Goal: Information Seeking & Learning: Learn about a topic

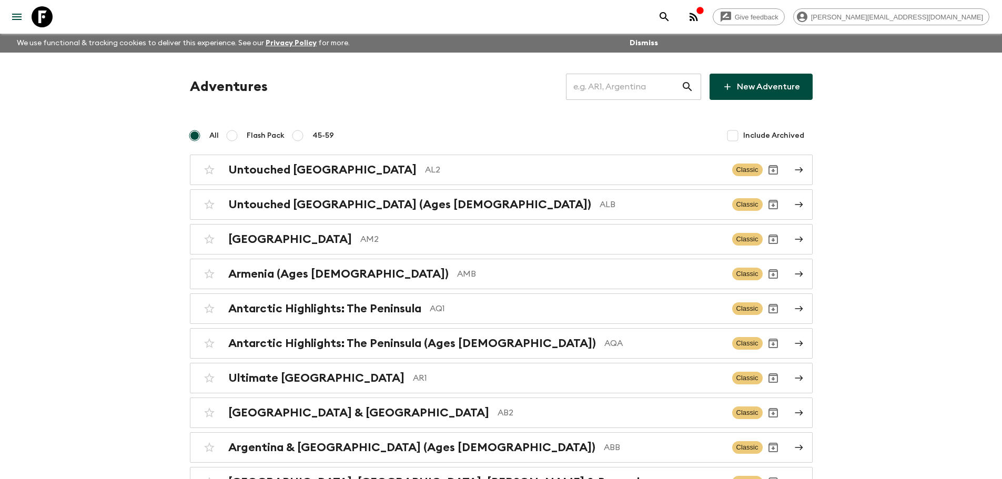
click at [645, 88] on input "text" at bounding box center [623, 86] width 115 height 29
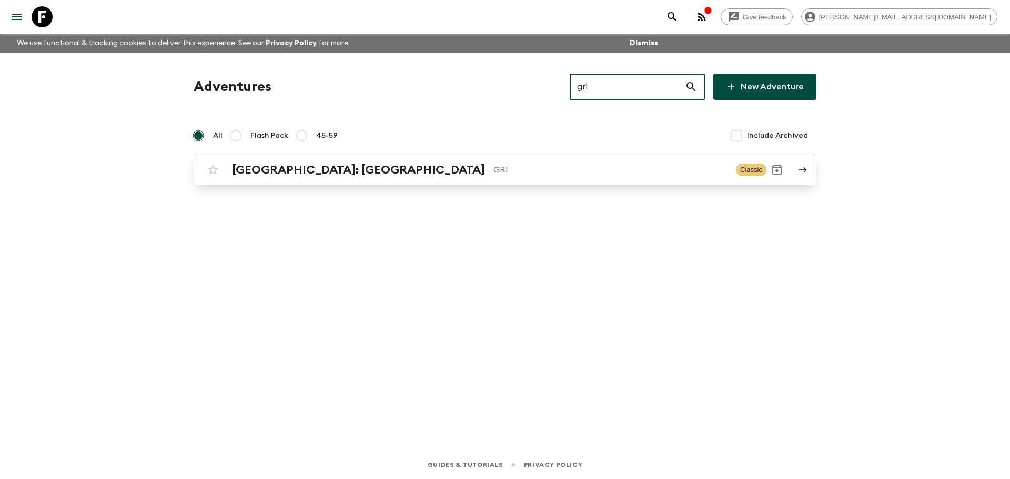
type input "gr1"
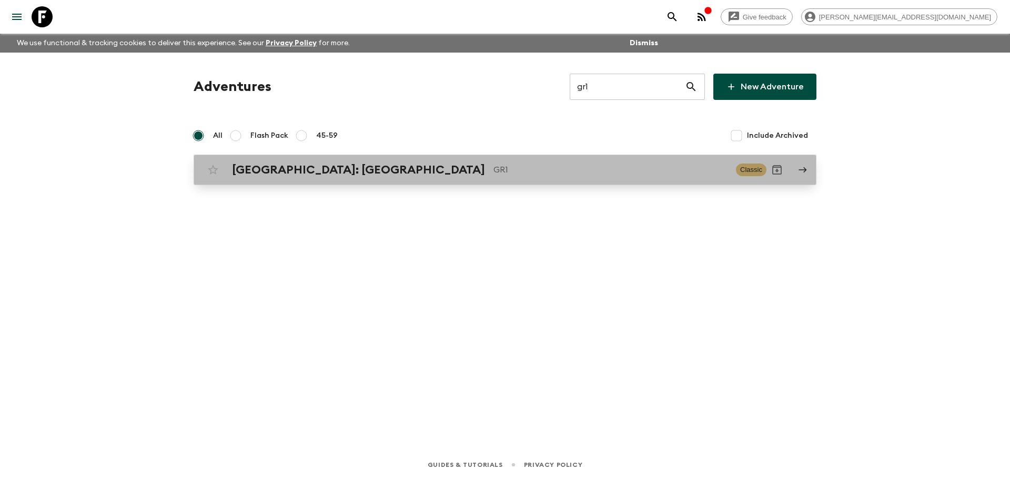
click at [521, 176] on p "GR1" at bounding box center [610, 170] width 234 height 13
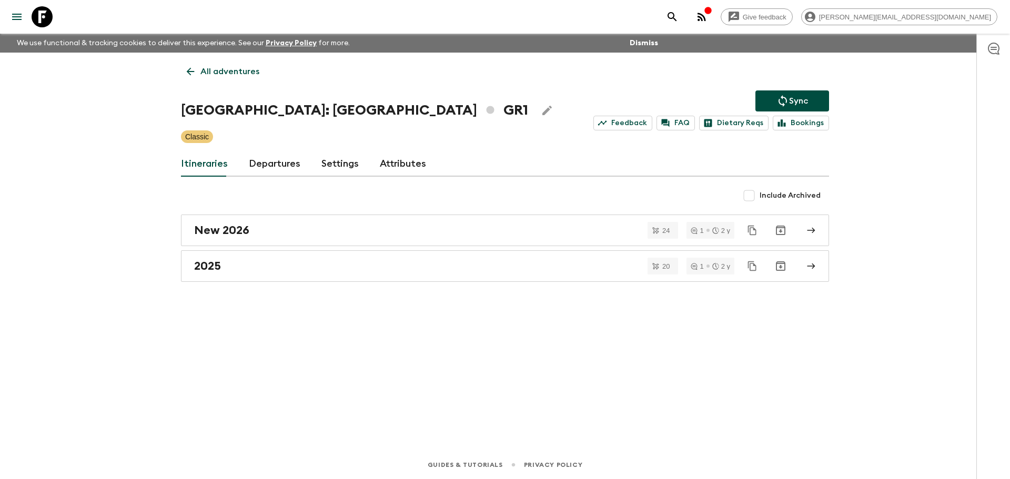
drag, startPoint x: 292, startPoint y: 170, endPoint x: 295, endPoint y: 151, distance: 18.6
click at [292, 170] on link "Departures" at bounding box center [275, 163] width 52 height 25
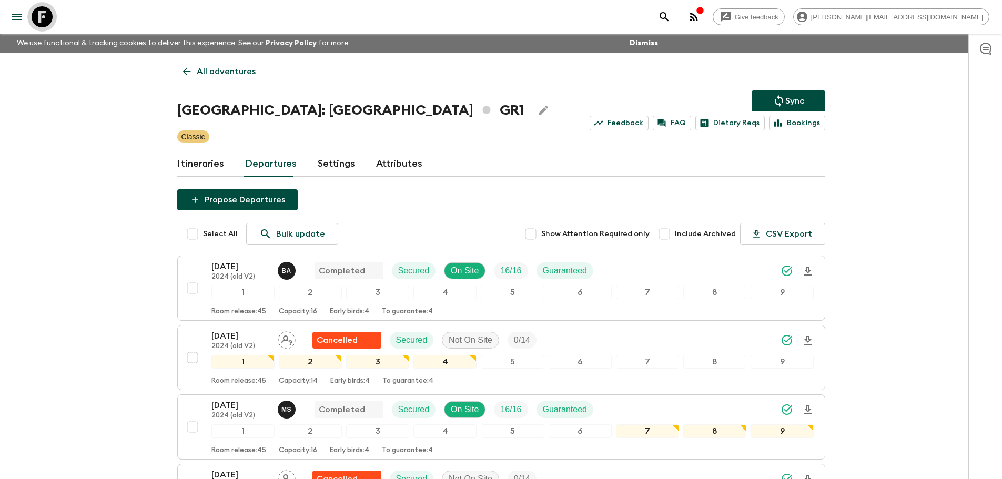
click at [46, 21] on icon at bounding box center [42, 16] width 21 height 21
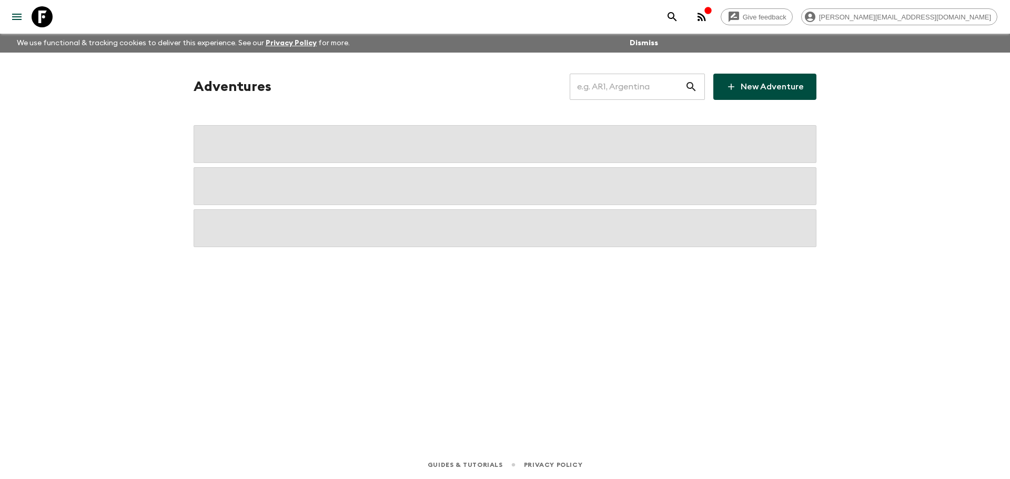
click at [608, 91] on input "text" at bounding box center [627, 86] width 115 height 29
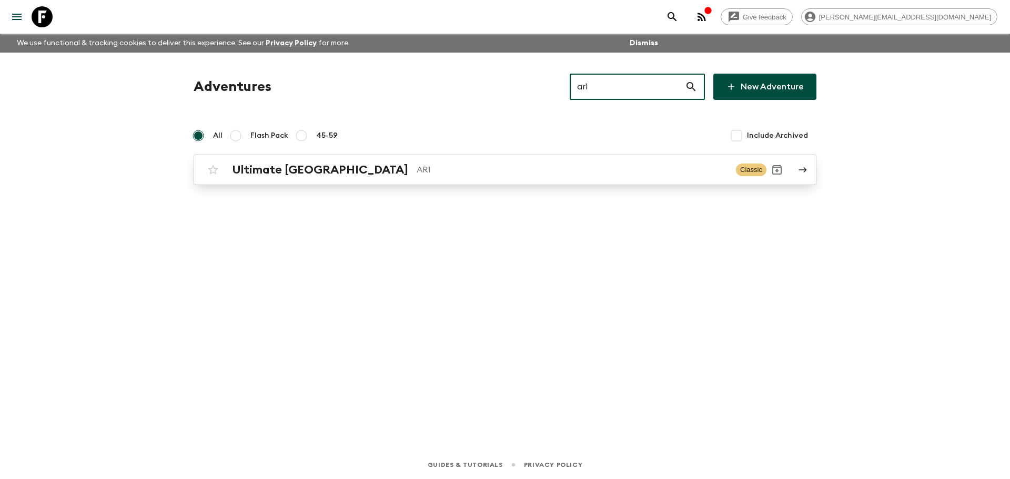
type input "ar1"
click at [525, 167] on p "AR1" at bounding box center [572, 170] width 311 height 13
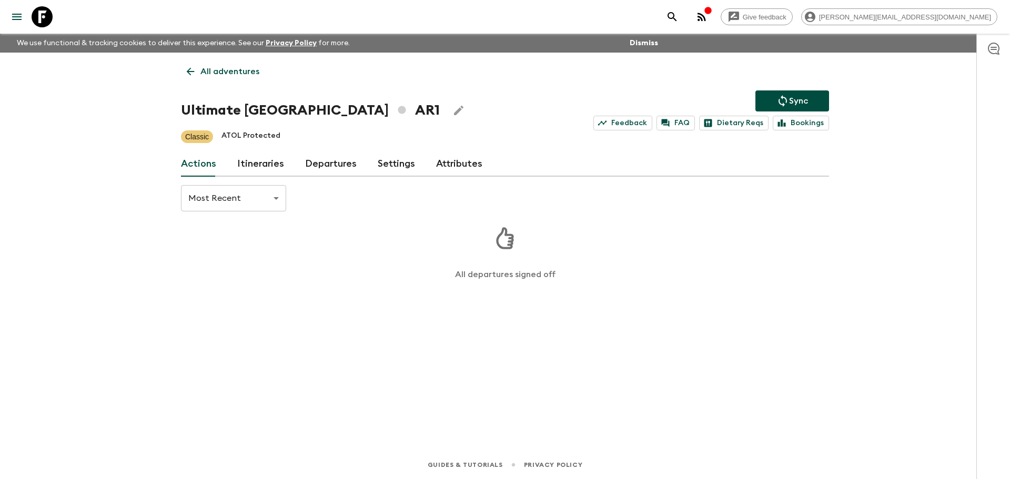
click at [257, 162] on link "Itineraries" at bounding box center [260, 163] width 47 height 25
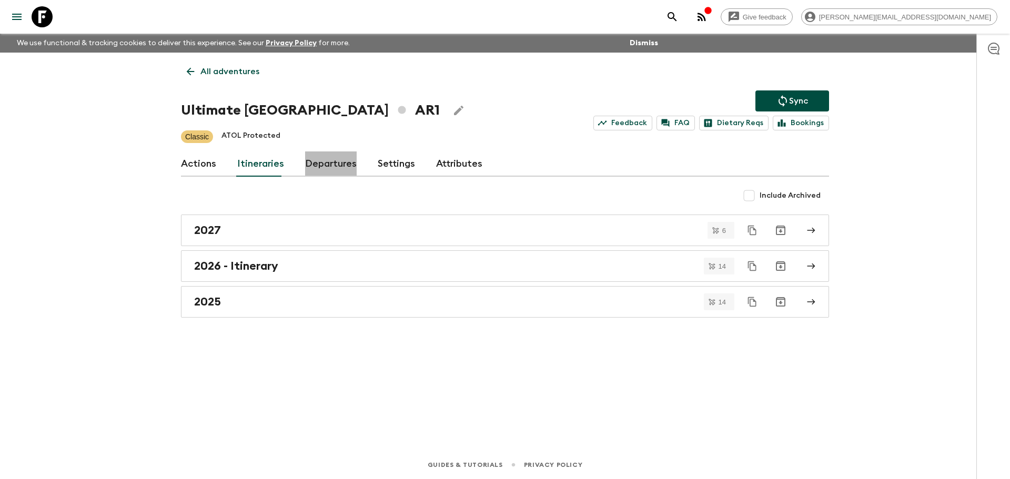
click at [350, 162] on link "Departures" at bounding box center [331, 163] width 52 height 25
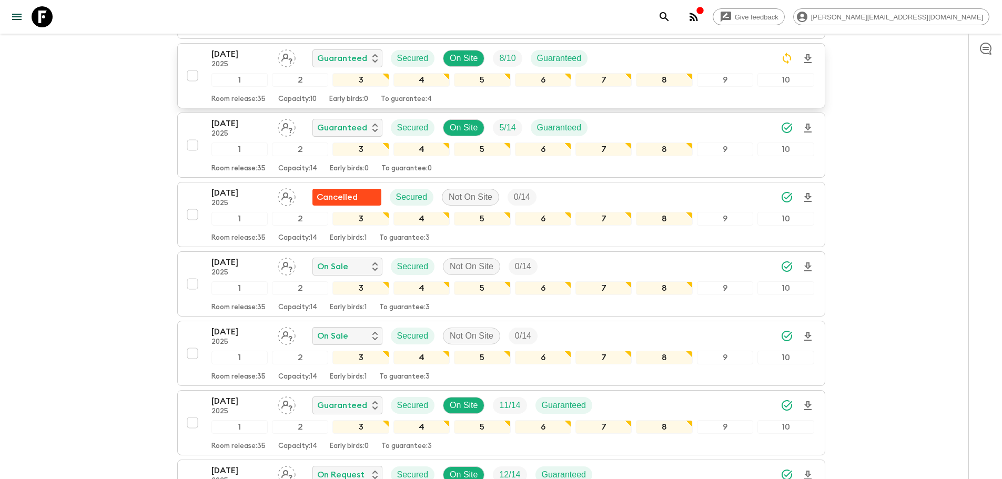
scroll to position [328, 0]
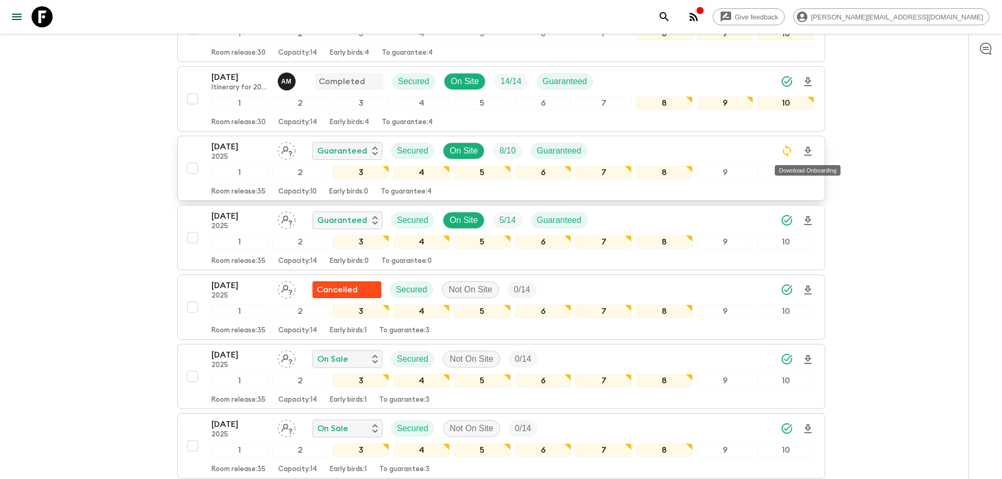
drag, startPoint x: 811, startPoint y: 150, endPoint x: 797, endPoint y: 148, distance: 13.3
click at [810, 150] on icon "Download Onboarding" at bounding box center [807, 151] width 7 height 9
drag, startPoint x: 47, startPoint y: 22, endPoint x: 194, endPoint y: 33, distance: 146.6
click at [49, 22] on icon at bounding box center [42, 16] width 21 height 21
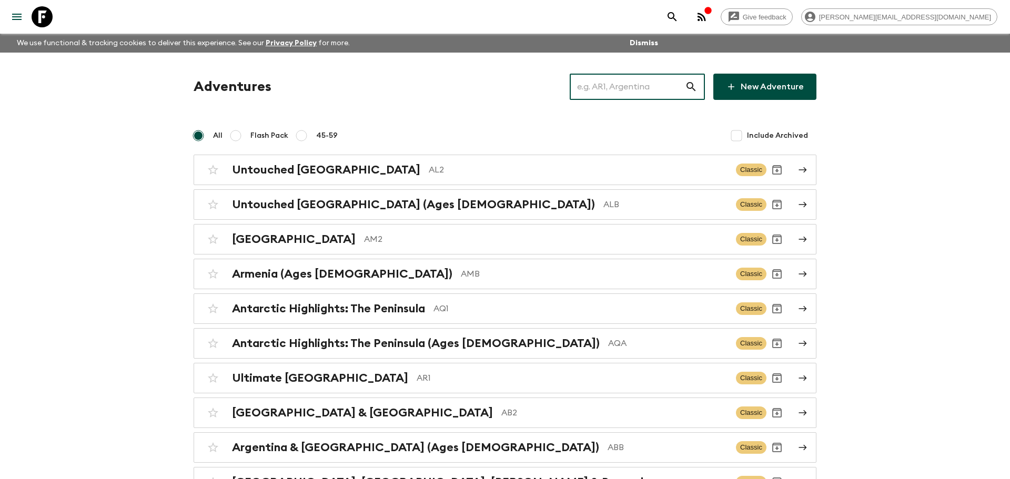
click at [640, 82] on input "text" at bounding box center [627, 86] width 115 height 29
click at [638, 84] on input "text" at bounding box center [623, 86] width 115 height 29
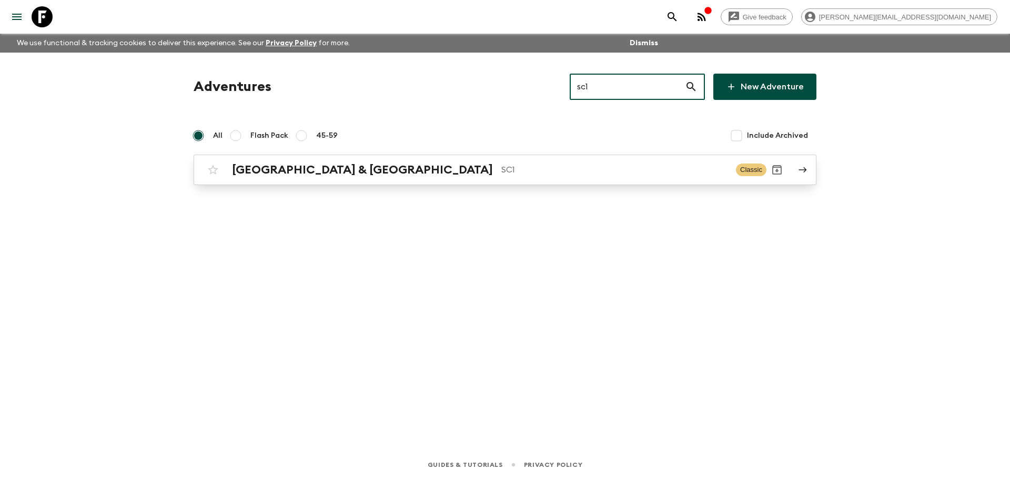
type input "sc1"
click at [548, 170] on p "SC1" at bounding box center [614, 170] width 226 height 13
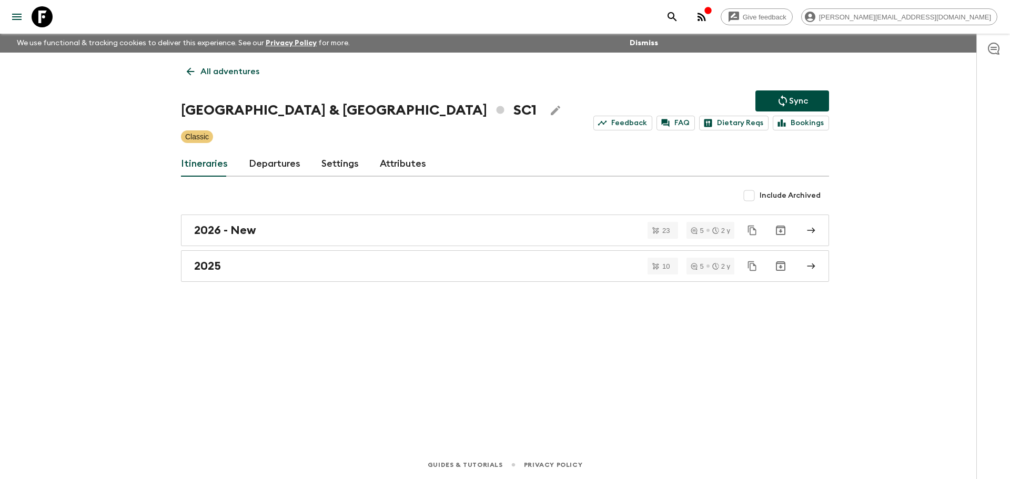
click at [285, 168] on link "Departures" at bounding box center [275, 163] width 52 height 25
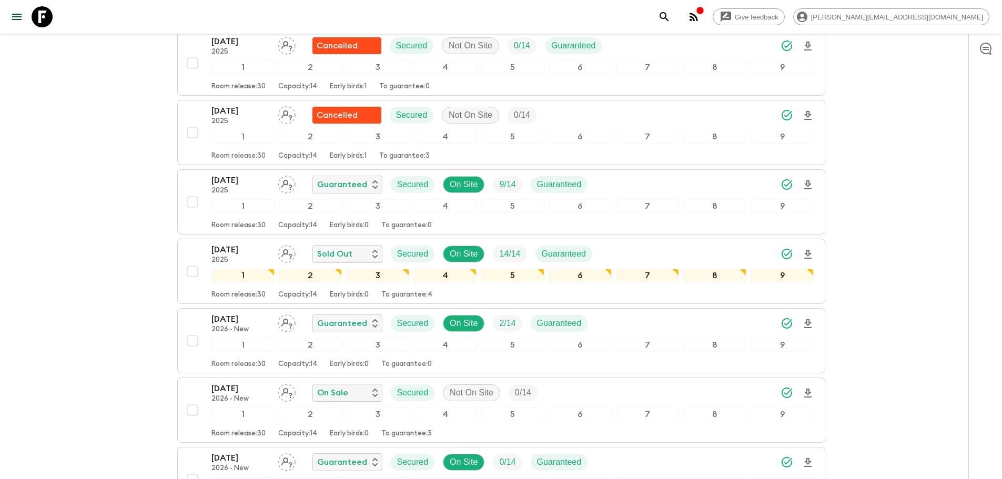
scroll to position [1371, 0]
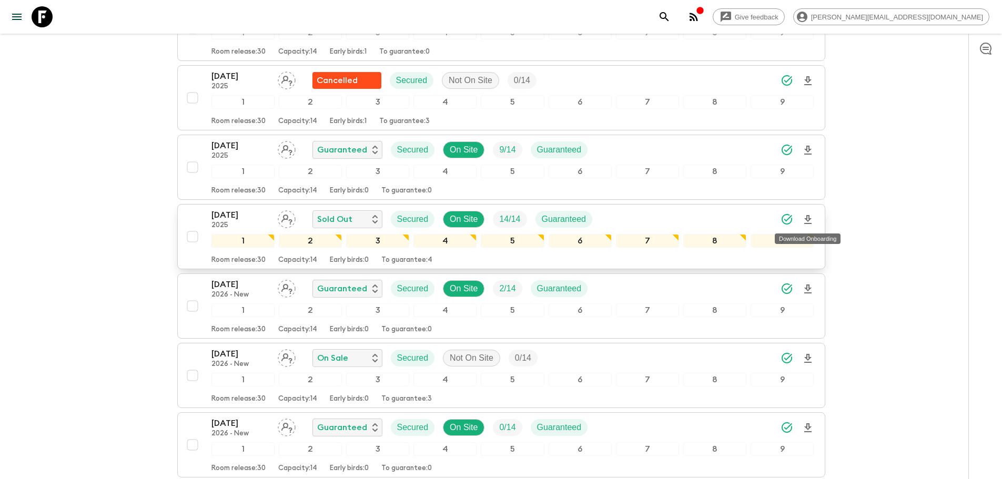
click at [806, 218] on icon "Download Onboarding" at bounding box center [808, 220] width 13 height 13
drag, startPoint x: 39, startPoint y: 12, endPoint x: 762, endPoint y: 76, distance: 725.6
click at [40, 12] on icon at bounding box center [42, 16] width 21 height 21
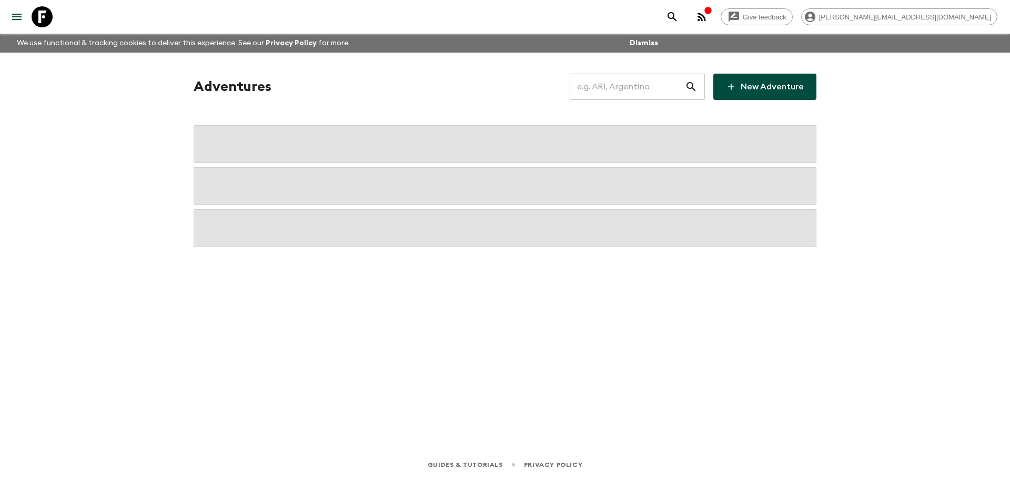
click at [649, 84] on input "text" at bounding box center [627, 86] width 115 height 29
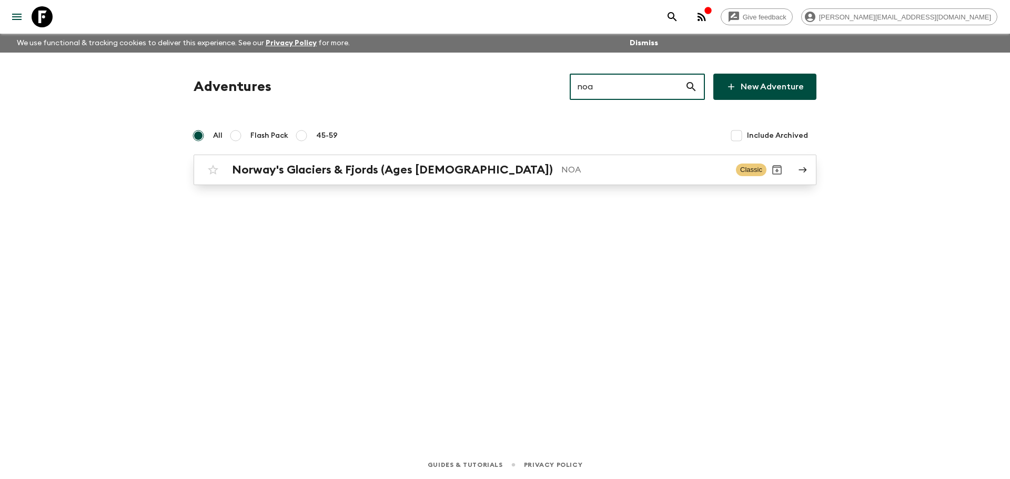
type input "noa"
click at [561, 176] on p "NOA" at bounding box center [644, 170] width 166 height 13
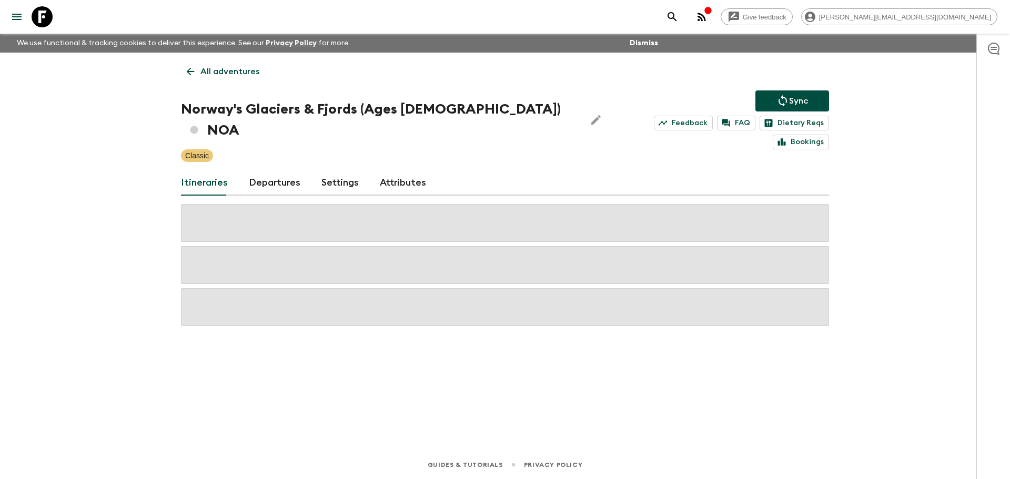
click at [291, 170] on link "Departures" at bounding box center [275, 182] width 52 height 25
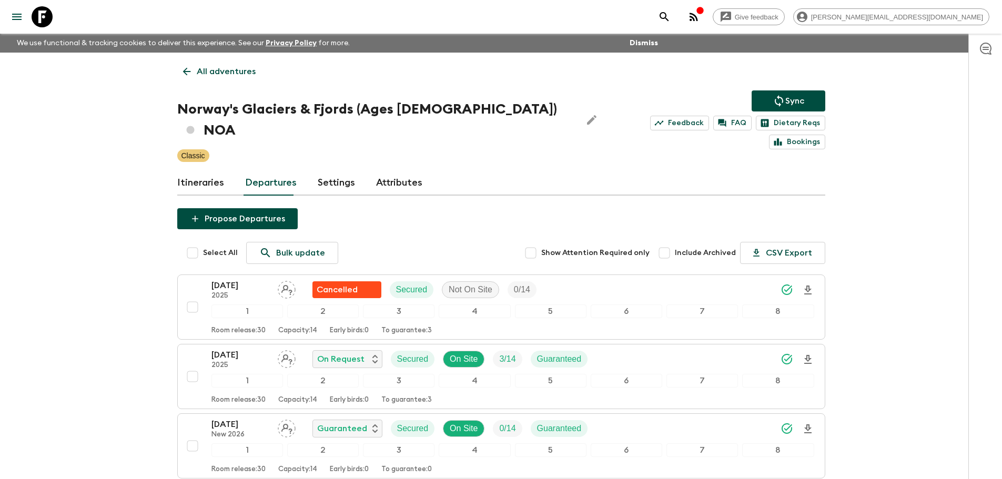
click at [193, 75] on link "All adventures" at bounding box center [219, 71] width 84 height 21
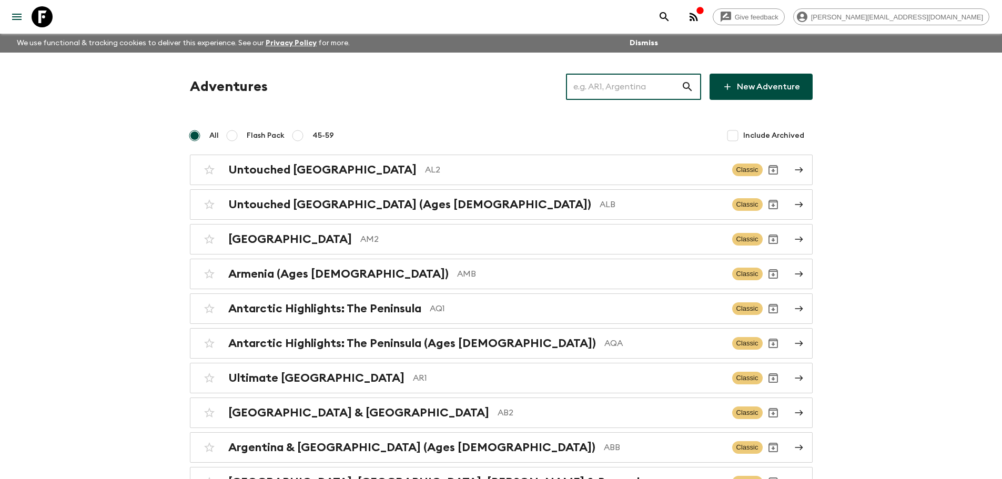
click at [662, 88] on input "text" at bounding box center [623, 86] width 115 height 29
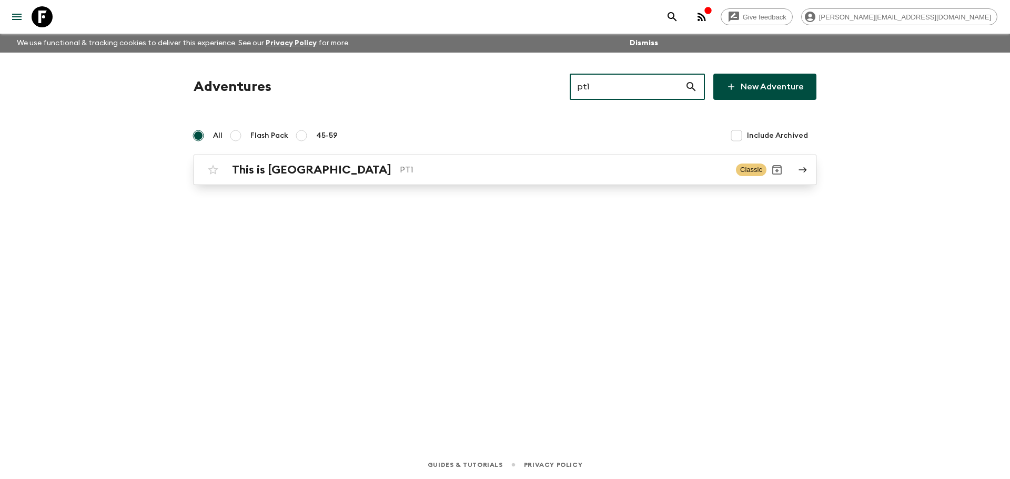
type input "pt1"
click at [400, 167] on p "PT1" at bounding box center [564, 170] width 328 height 13
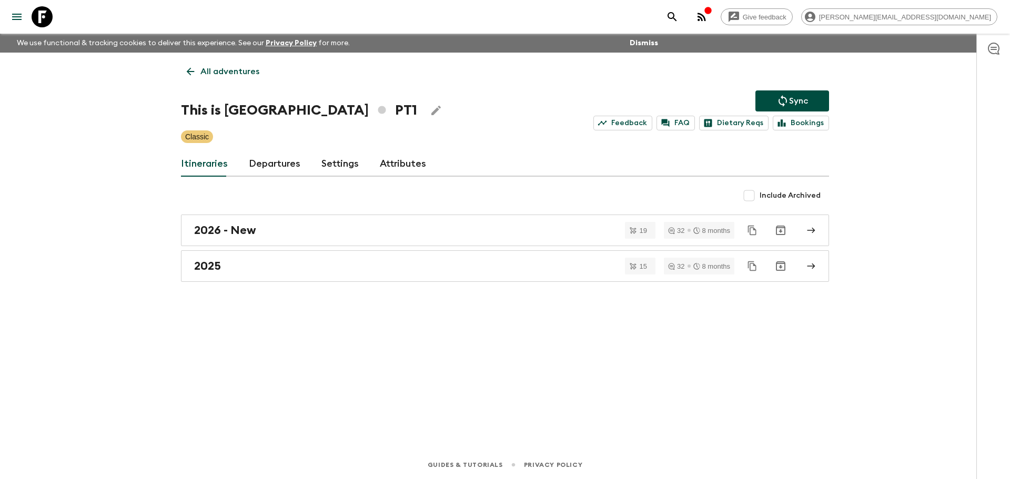
click at [282, 159] on link "Departures" at bounding box center [275, 163] width 52 height 25
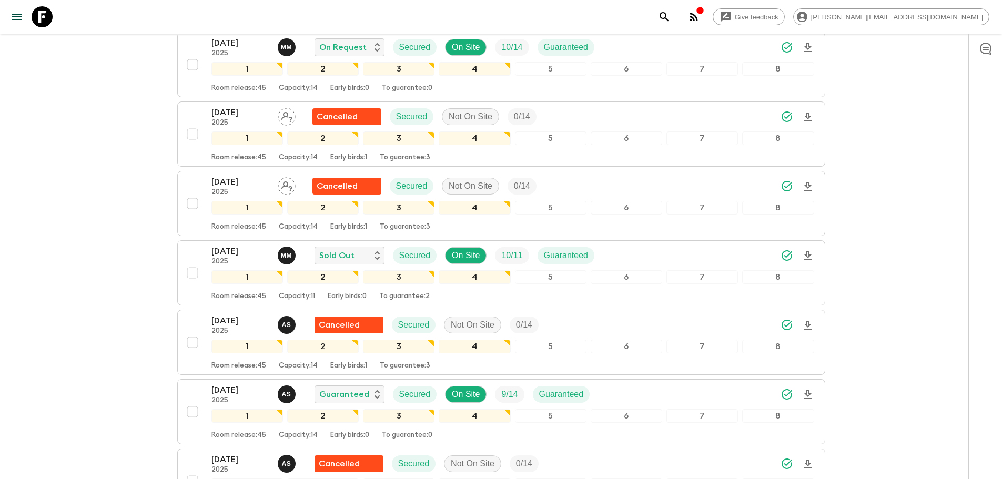
scroll to position [3692, 0]
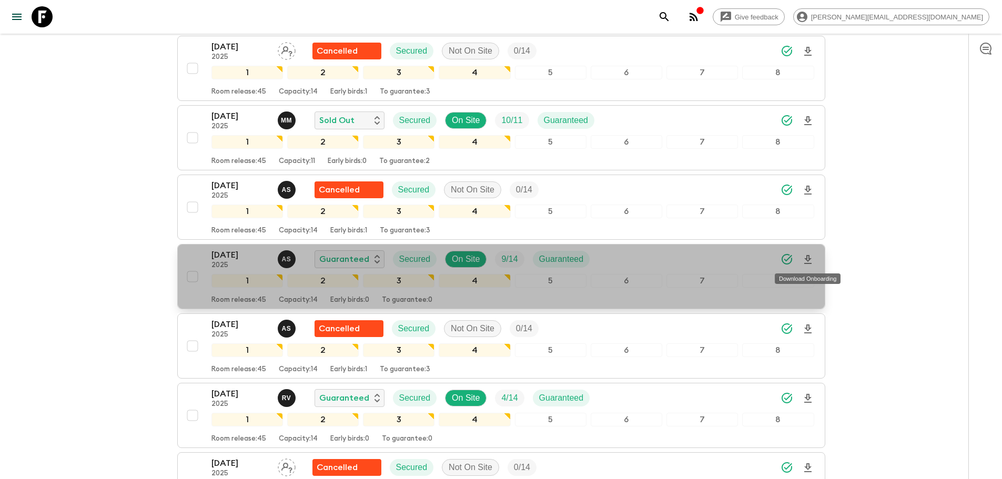
click at [814, 261] on icon "Download Onboarding" at bounding box center [808, 260] width 13 height 13
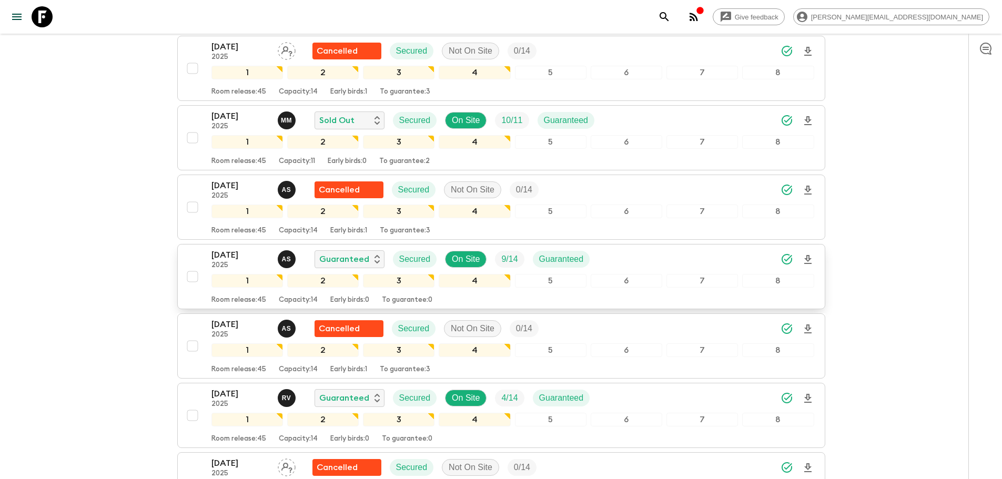
drag, startPoint x: 44, startPoint y: 24, endPoint x: 124, endPoint y: 28, distance: 80.6
click at [43, 24] on icon at bounding box center [42, 16] width 21 height 21
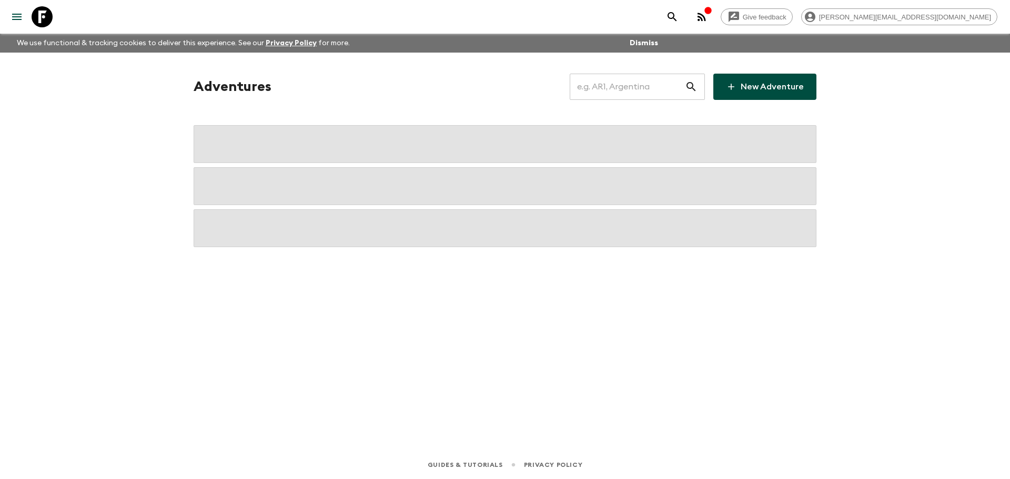
click at [616, 90] on input "text" at bounding box center [627, 86] width 115 height 29
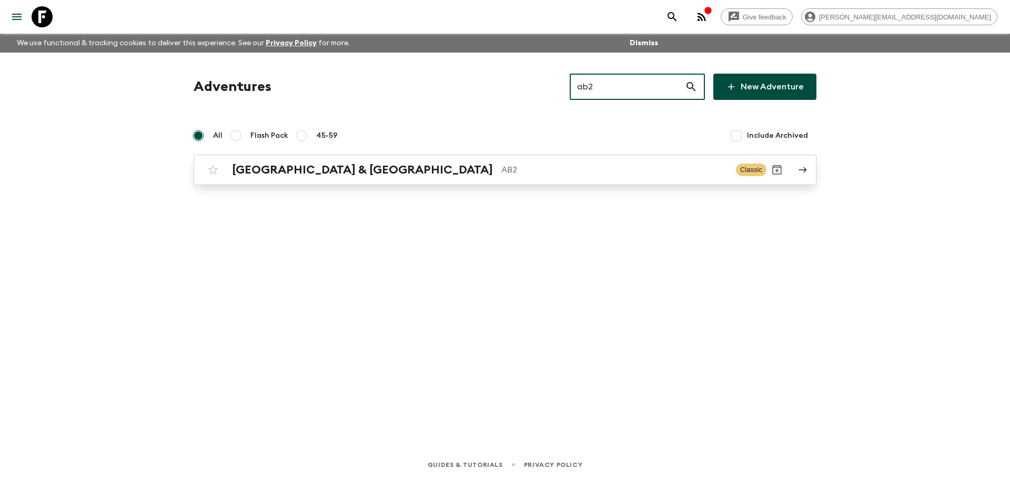
type input "ab2"
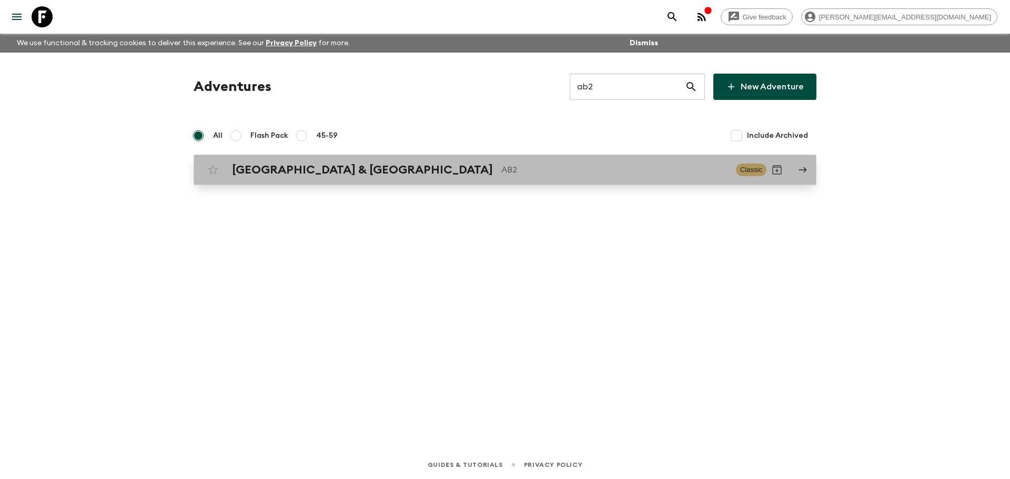
click at [504, 161] on div "Argentina & Brazil AB2 Classic" at bounding box center [485, 169] width 564 height 21
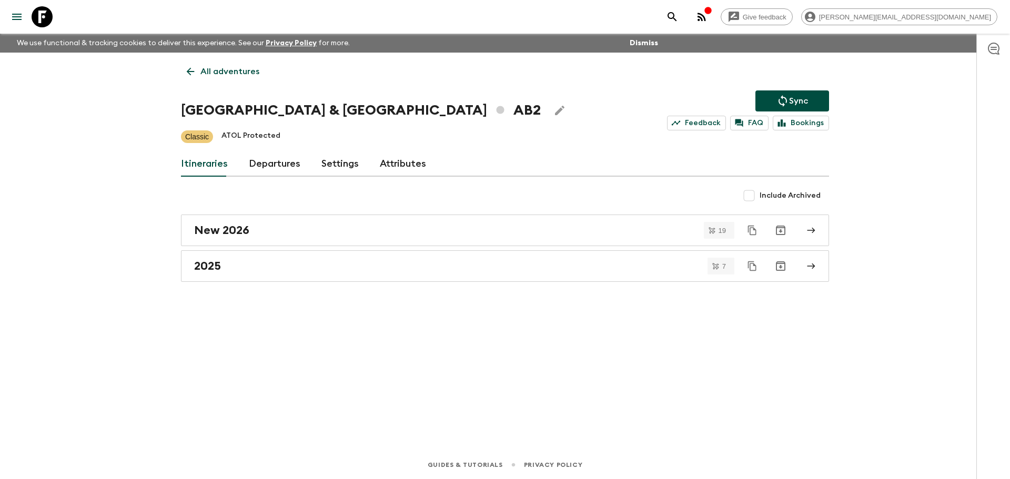
click at [281, 166] on link "Departures" at bounding box center [275, 163] width 52 height 25
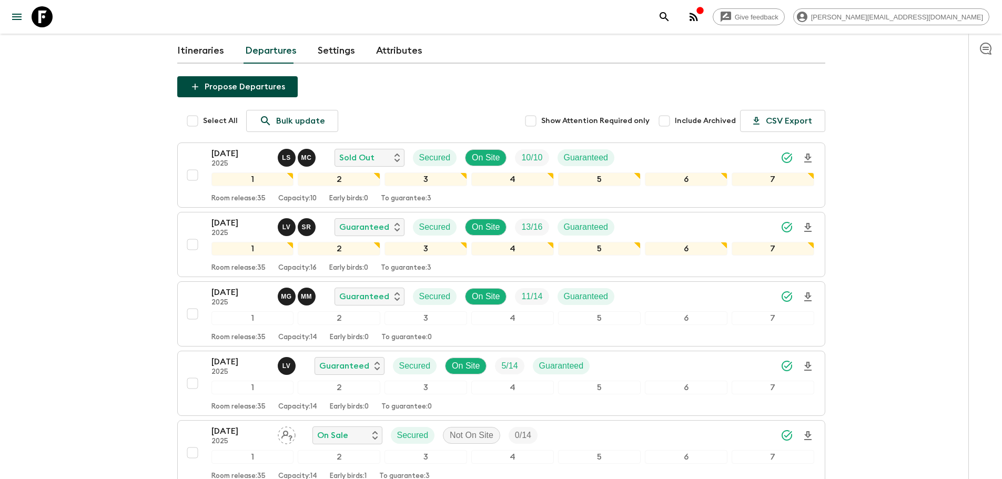
scroll to position [133, 0]
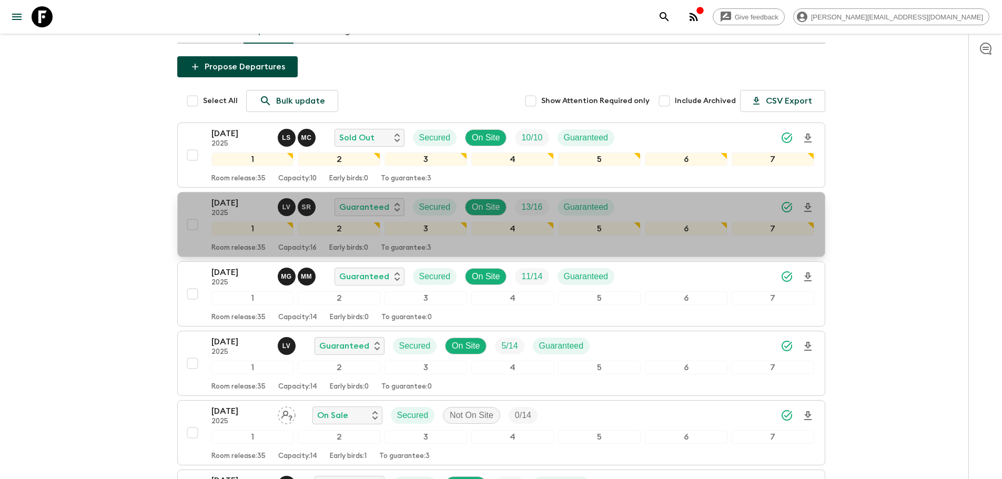
click at [815, 208] on button "27 Sep 2025 2025 L V S R Guaranteed Secured On Site 13 / 16 Guaranteed 1 2 3 4 …" at bounding box center [501, 224] width 648 height 65
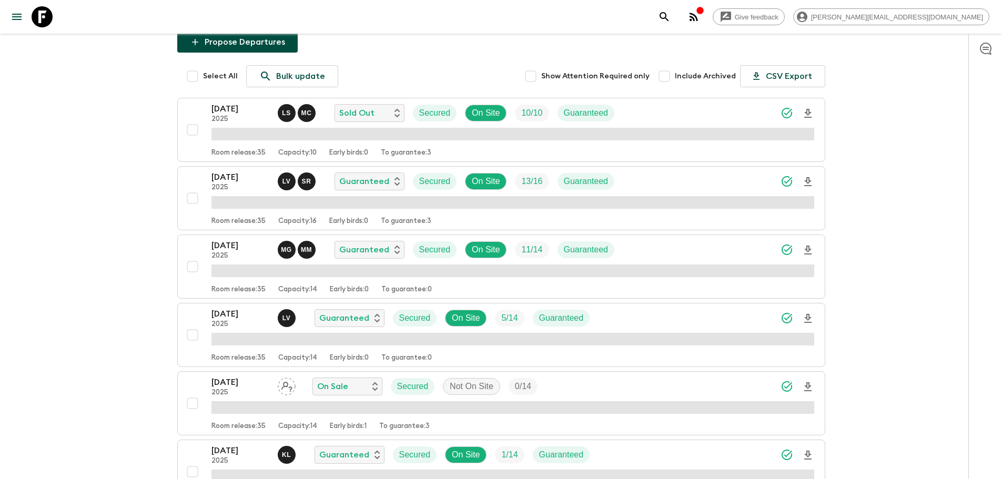
scroll to position [160, 0]
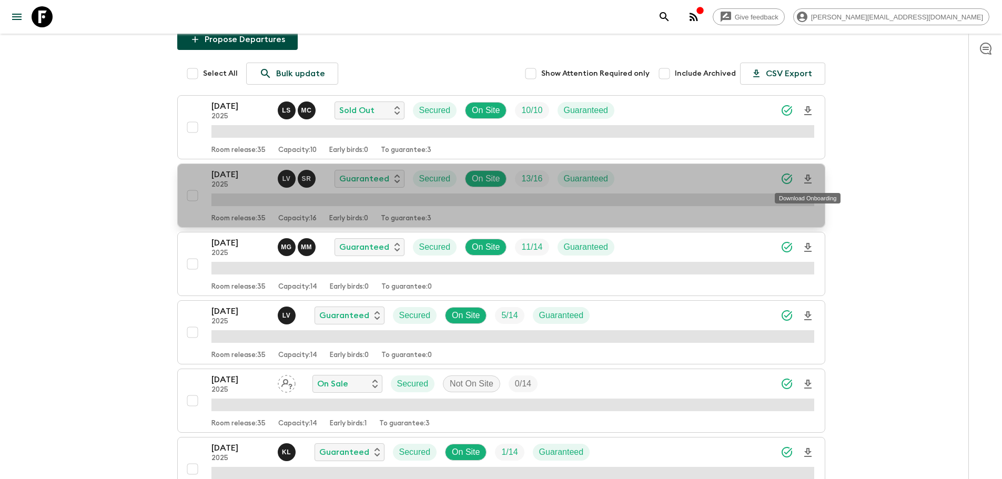
click at [808, 178] on icon "Download Onboarding" at bounding box center [808, 179] width 13 height 13
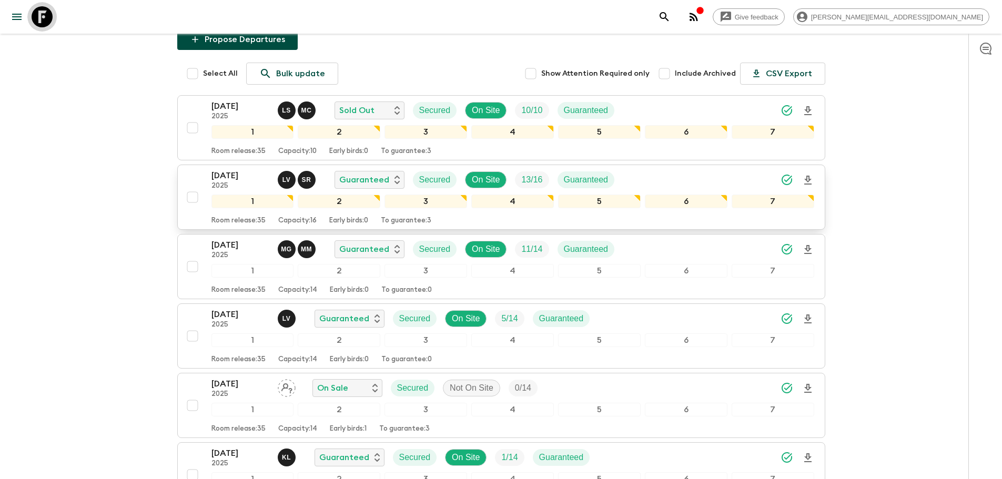
drag, startPoint x: 47, startPoint y: 11, endPoint x: 655, endPoint y: 54, distance: 609.1
click at [47, 11] on icon at bounding box center [42, 16] width 21 height 21
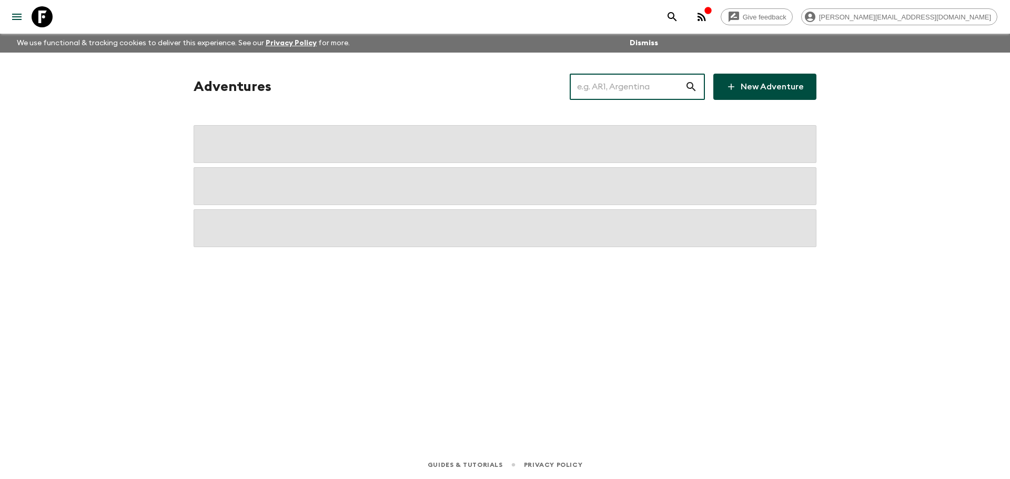
click at [627, 88] on input "text" at bounding box center [627, 86] width 115 height 29
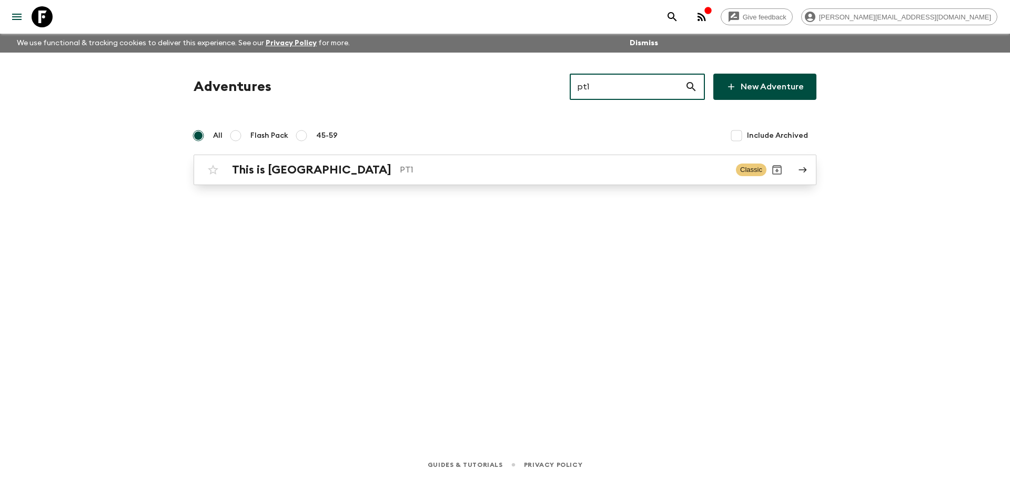
type input "pt1"
click at [517, 173] on p "PT1" at bounding box center [564, 170] width 328 height 13
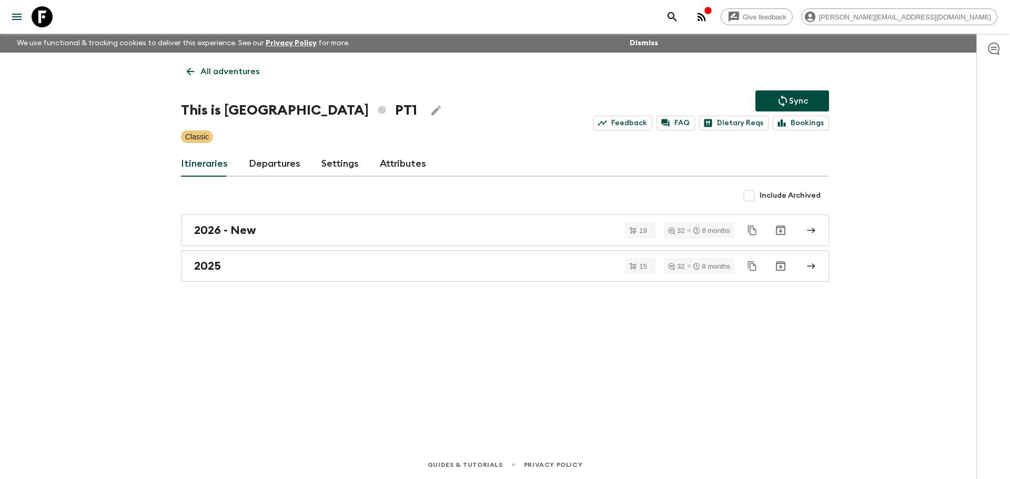
drag, startPoint x: 277, startPoint y: 168, endPoint x: 272, endPoint y: 164, distance: 6.3
click at [277, 167] on link "Departures" at bounding box center [275, 163] width 52 height 25
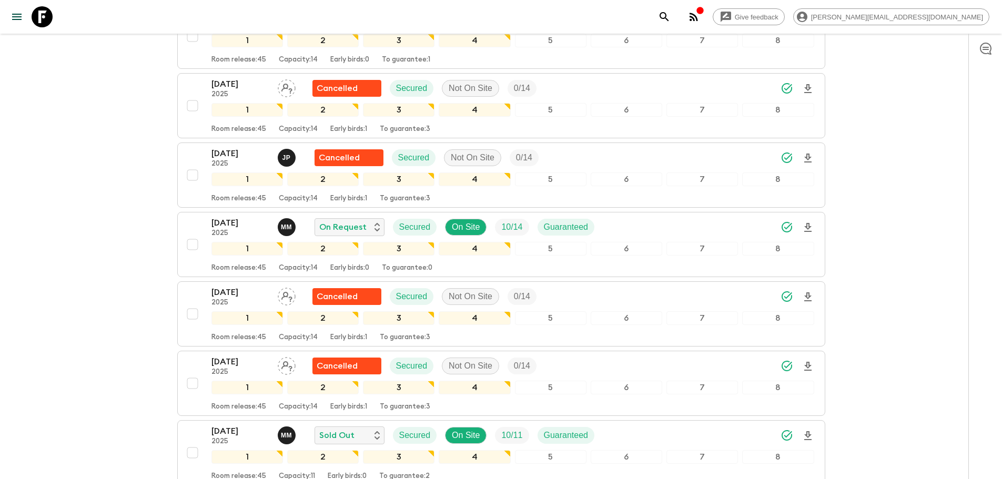
scroll to position [3550, 0]
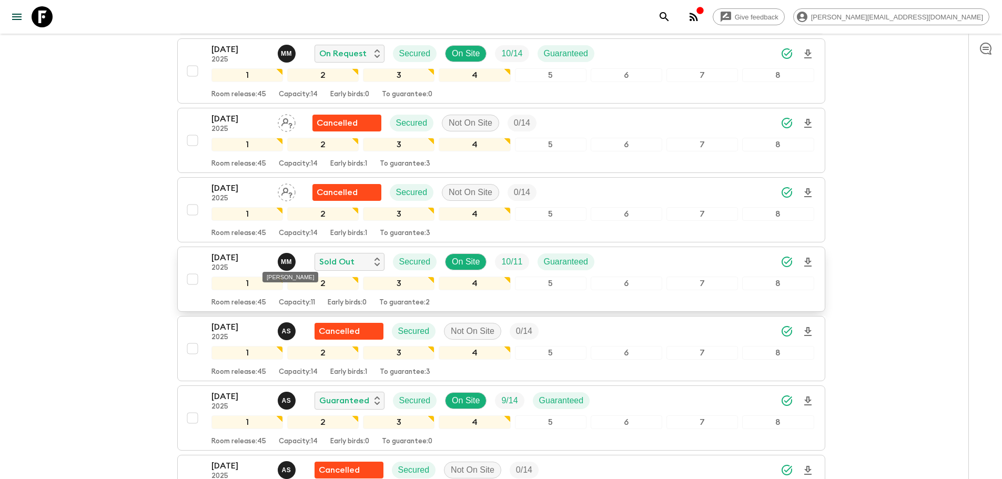
click at [285, 261] on p "M M" at bounding box center [286, 262] width 11 height 8
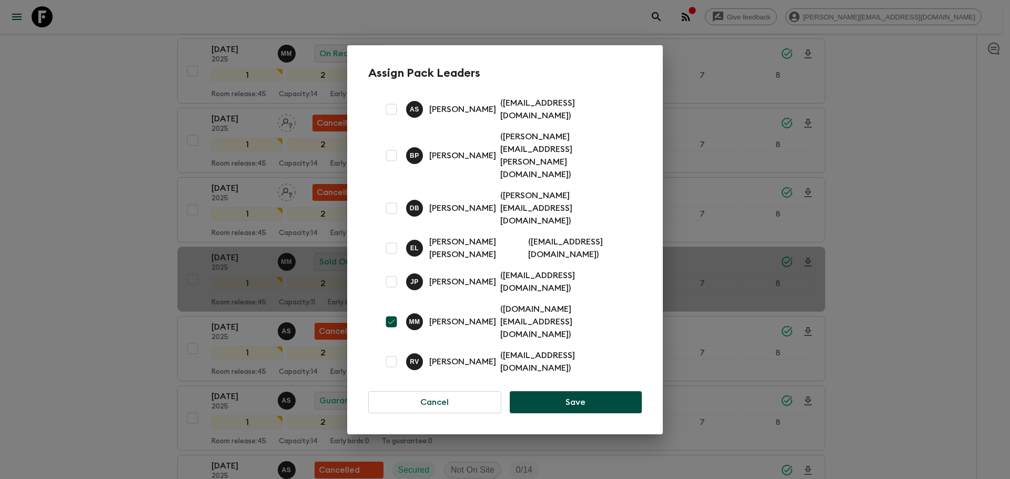
click at [119, 218] on div "Assign Pack Leaders A S Anne Sgrazzutti ( annelegarth@gmail.com ) B P Beatriz P…" at bounding box center [505, 239] width 1010 height 479
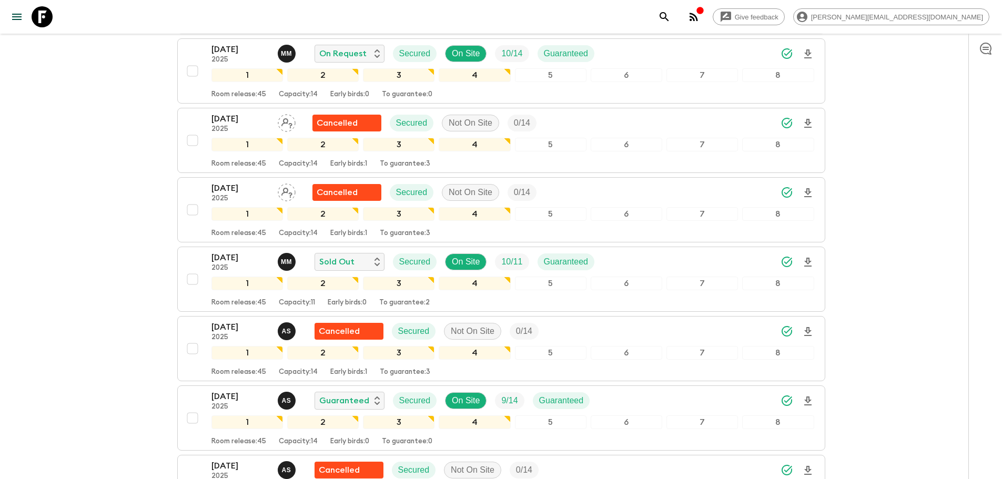
click at [44, 19] on icon at bounding box center [42, 16] width 21 height 21
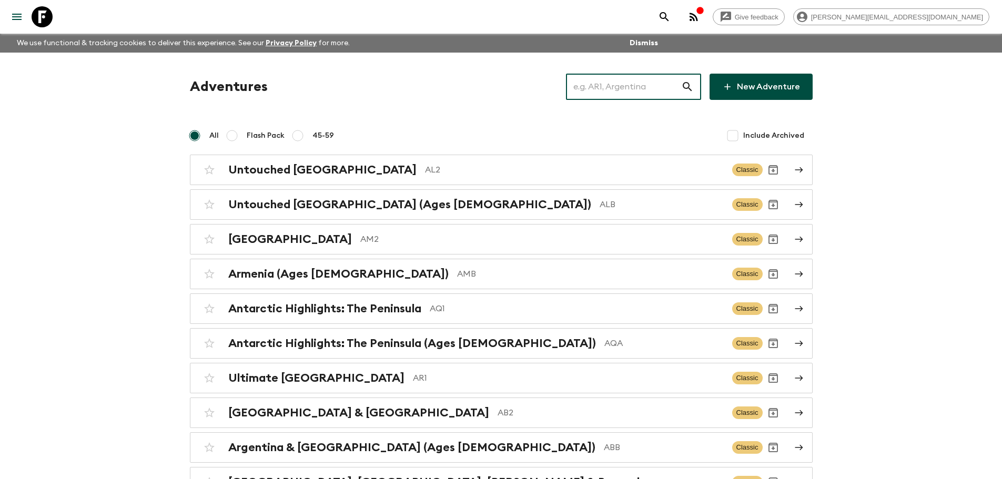
drag, startPoint x: 621, startPoint y: 89, endPoint x: 628, endPoint y: 88, distance: 6.4
click at [621, 88] on input "text" at bounding box center [623, 86] width 115 height 29
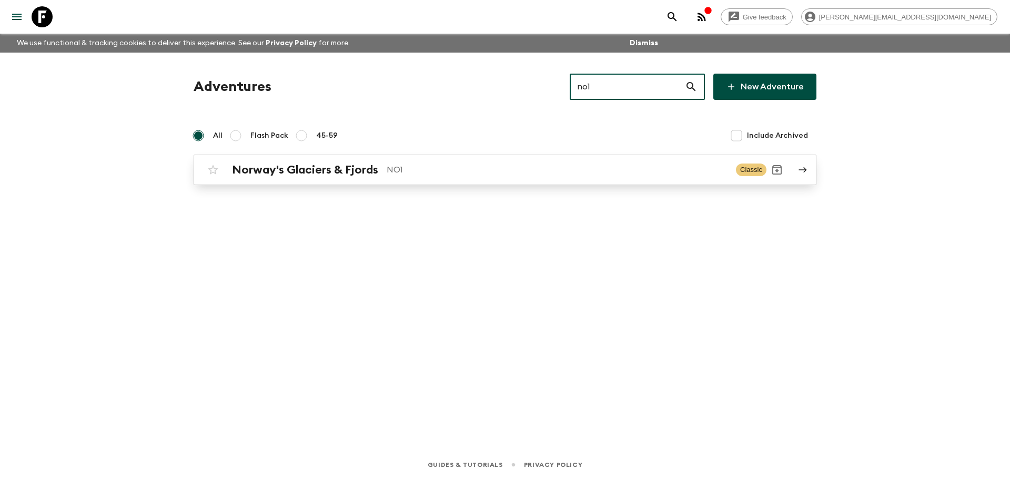
type input "no1"
click at [483, 166] on p "NO1" at bounding box center [557, 170] width 341 height 13
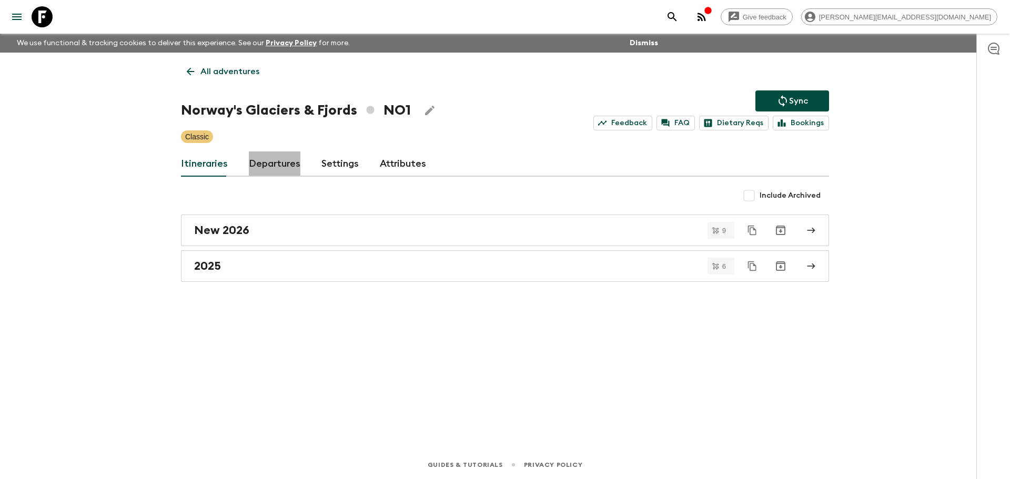
click at [280, 160] on link "Departures" at bounding box center [275, 163] width 52 height 25
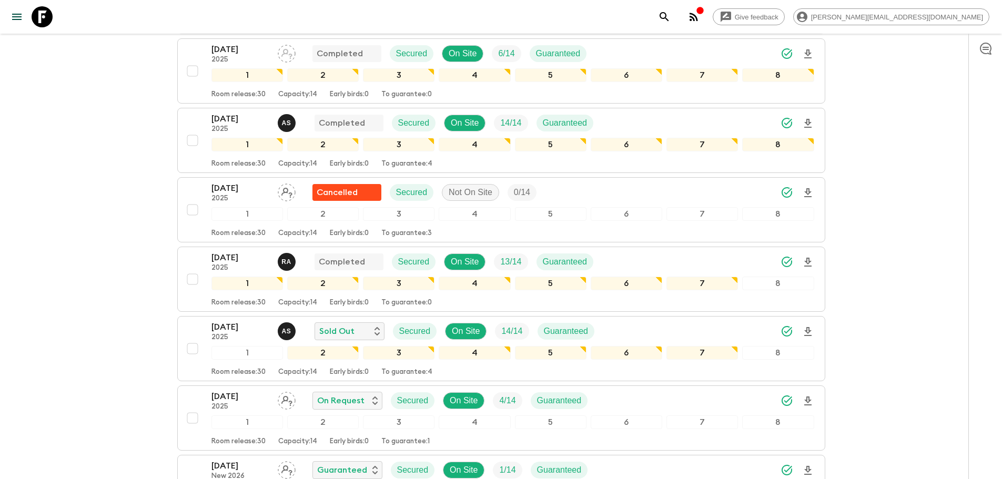
scroll to position [754, 0]
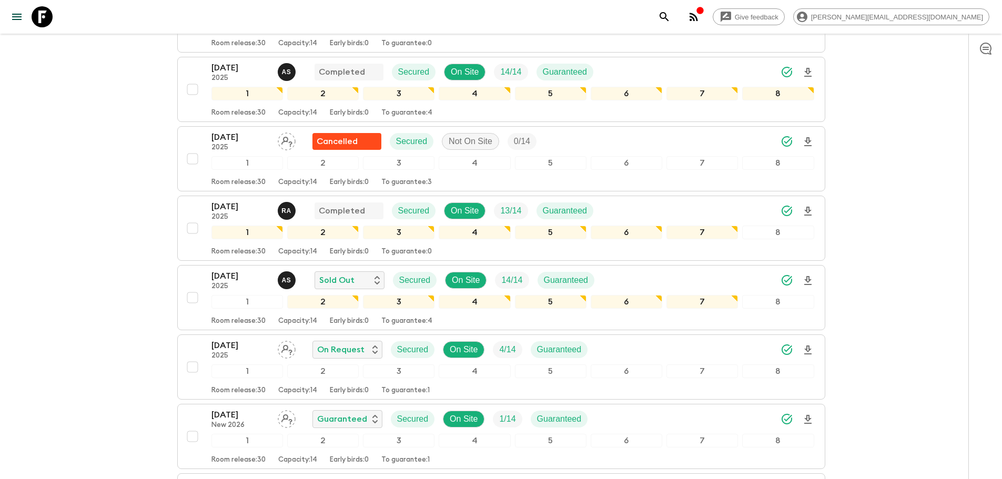
click at [49, 21] on icon at bounding box center [42, 16] width 21 height 21
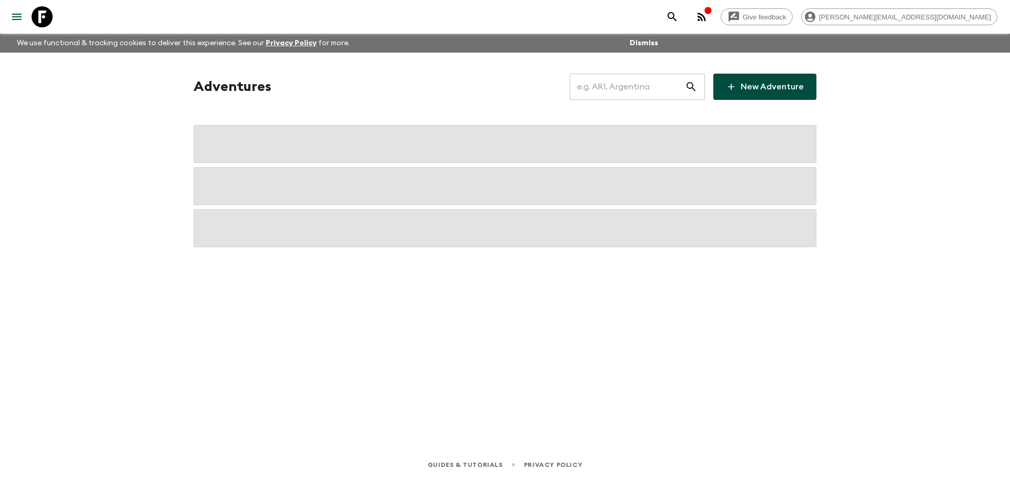
click at [622, 92] on input "text" at bounding box center [627, 86] width 115 height 29
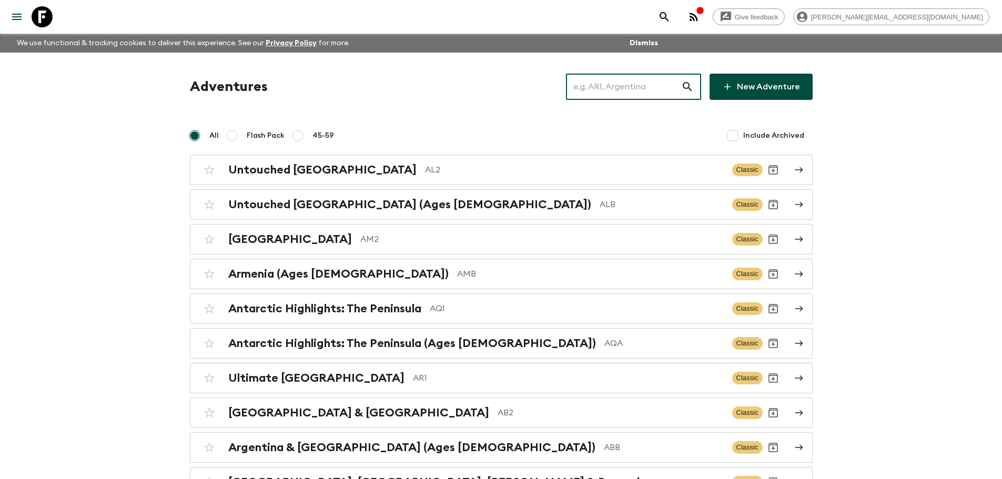
click at [621, 89] on input "text" at bounding box center [623, 86] width 115 height 29
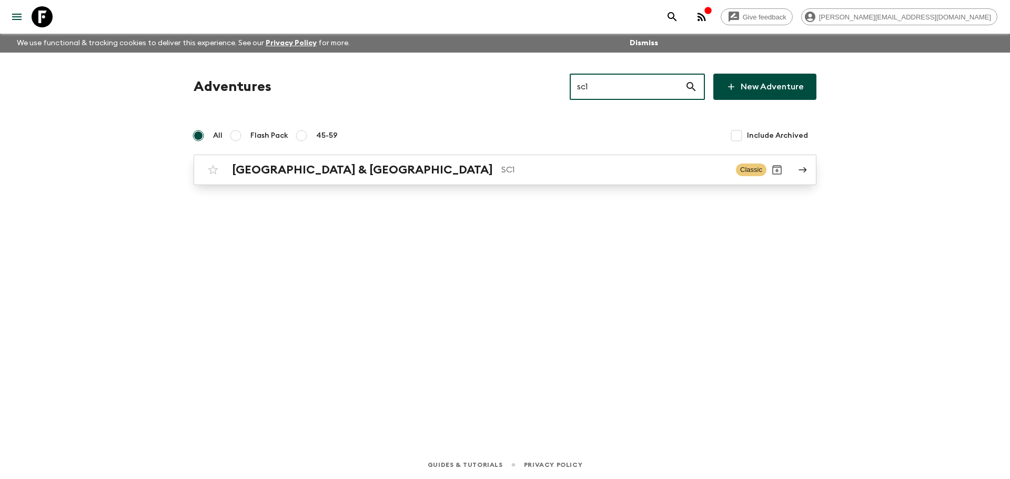
type input "sc1"
click at [501, 175] on p "SC1" at bounding box center [614, 170] width 226 height 13
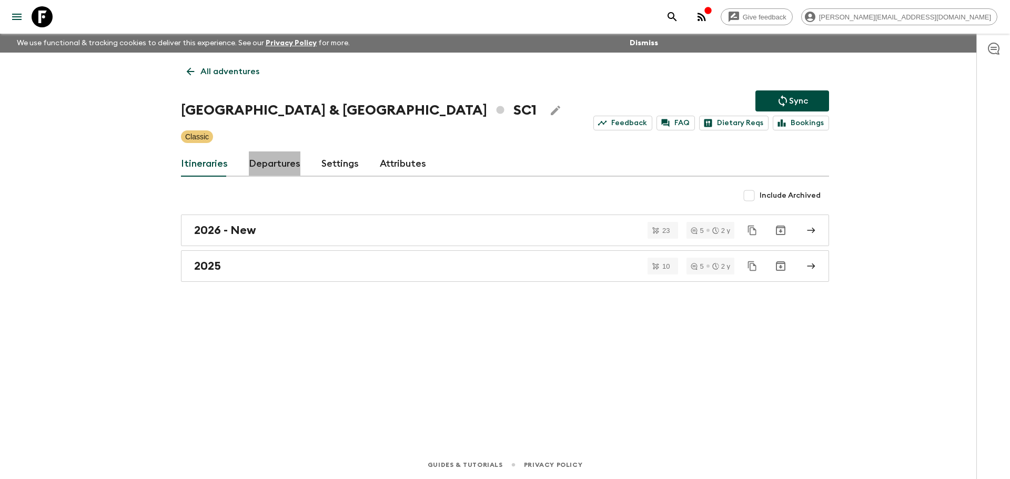
click at [286, 168] on link "Departures" at bounding box center [275, 163] width 52 height 25
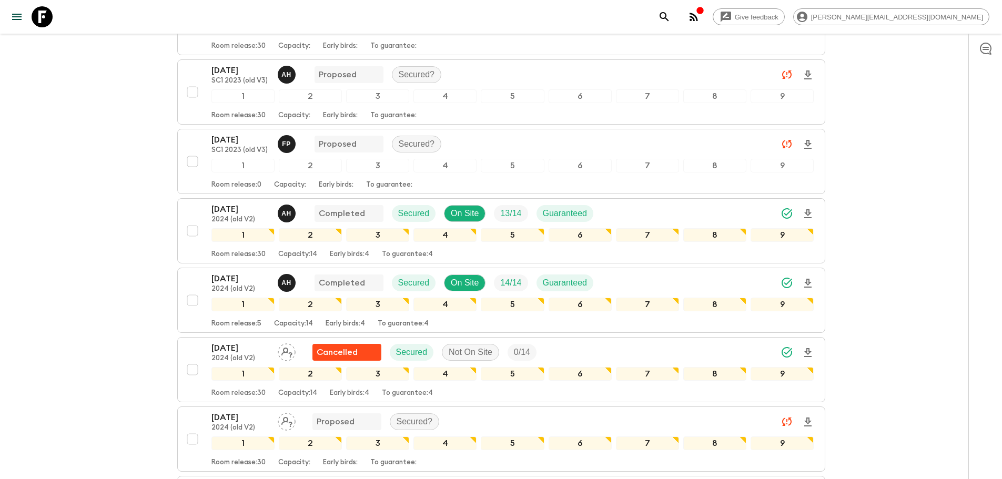
scroll to position [693, 0]
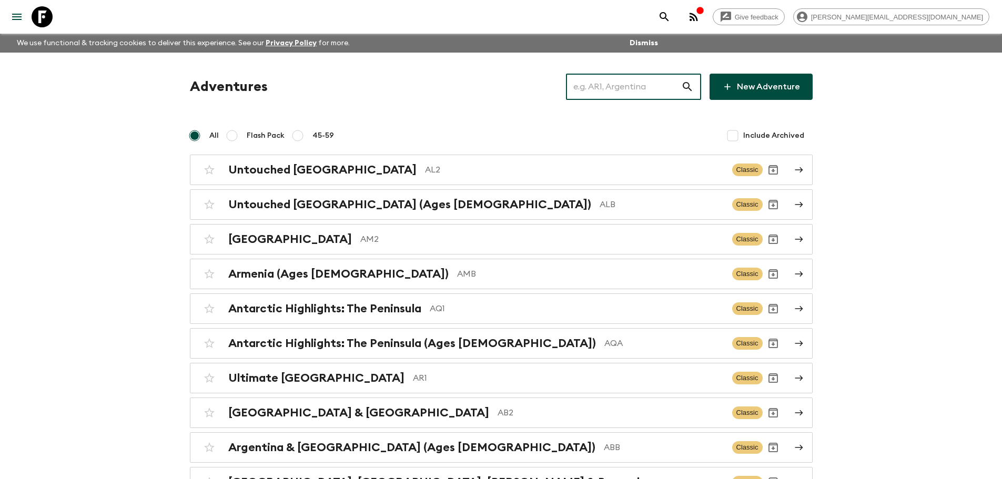
click at [635, 80] on input "text" at bounding box center [623, 86] width 115 height 29
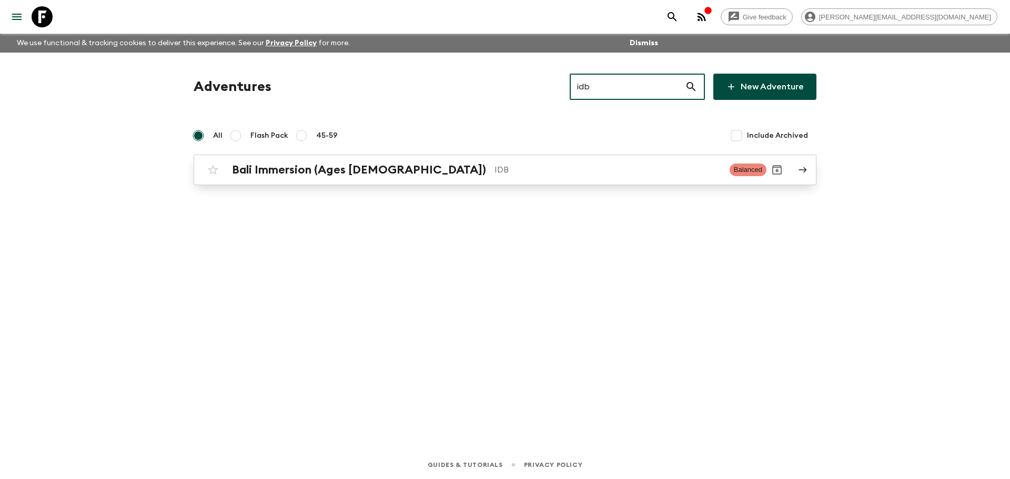
type input "idb"
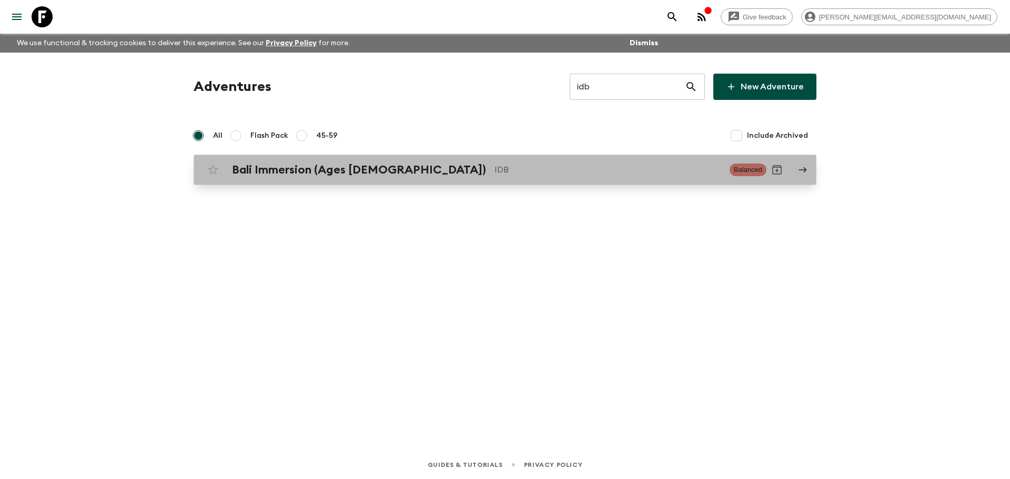
click at [572, 176] on div "Bali Immersion (Ages [DEMOGRAPHIC_DATA]) IDB" at bounding box center [476, 170] width 489 height 14
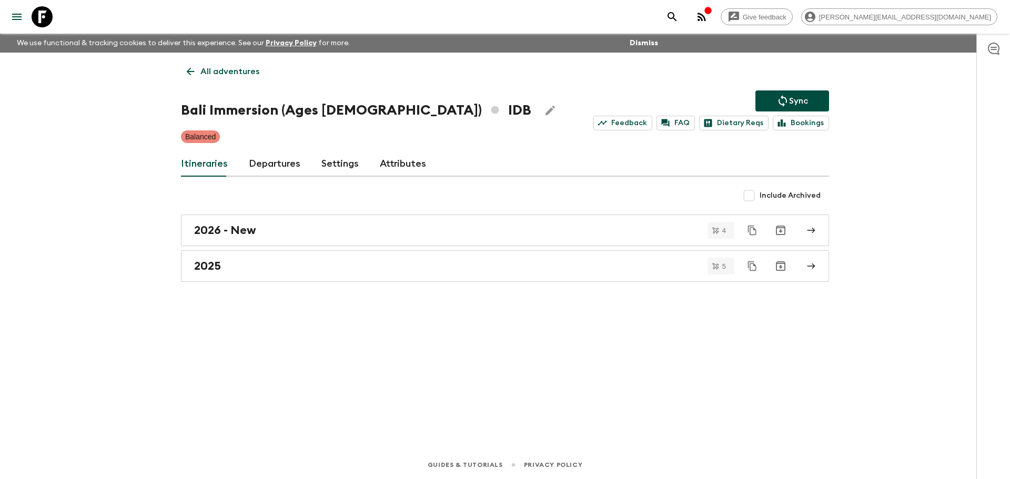
click at [280, 159] on link "Departures" at bounding box center [275, 163] width 52 height 25
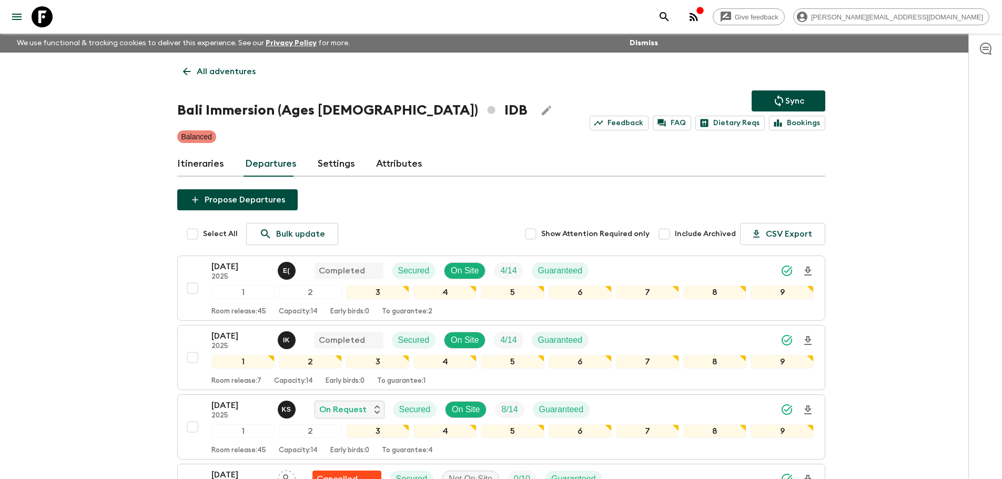
click at [47, 16] on icon at bounding box center [42, 16] width 21 height 21
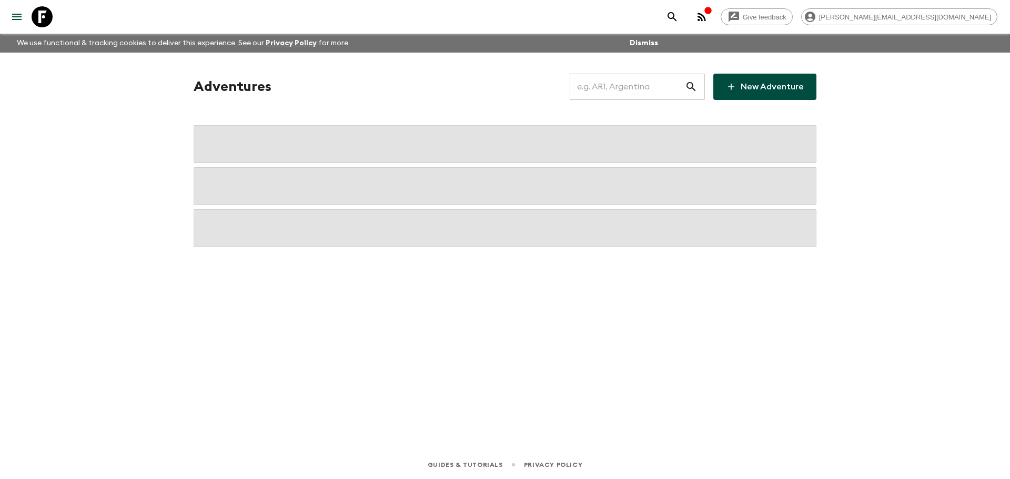
click at [624, 89] on input "text" at bounding box center [627, 86] width 115 height 29
type input "ec1"
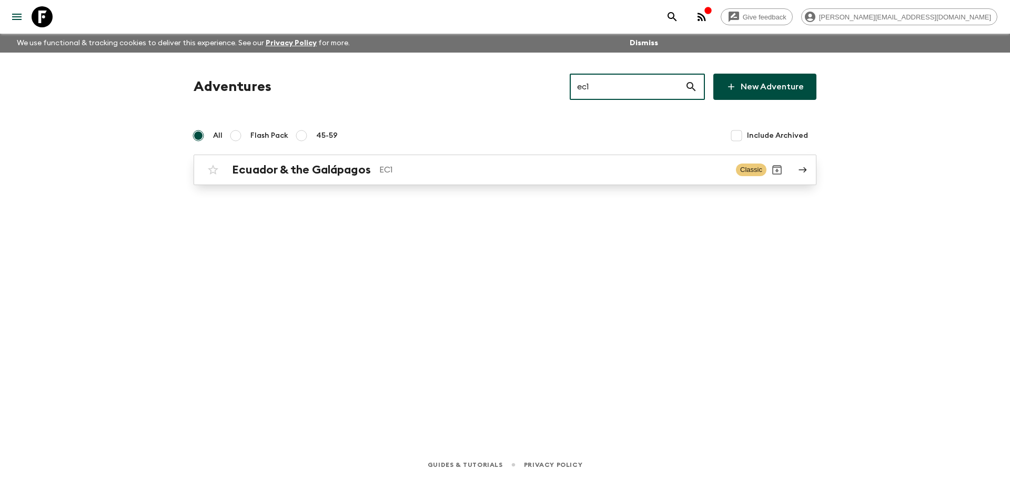
click at [503, 169] on p "EC1" at bounding box center [553, 170] width 348 height 13
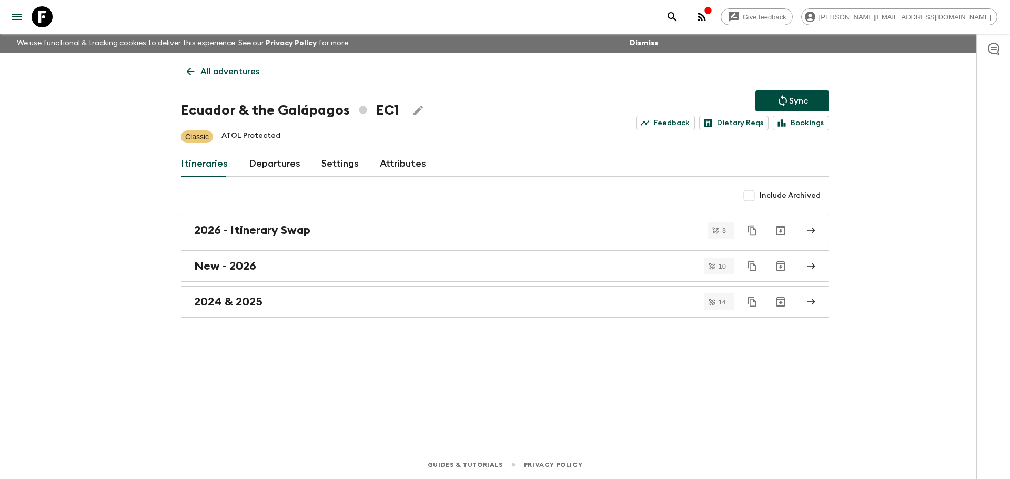
click at [273, 161] on link "Departures" at bounding box center [275, 163] width 52 height 25
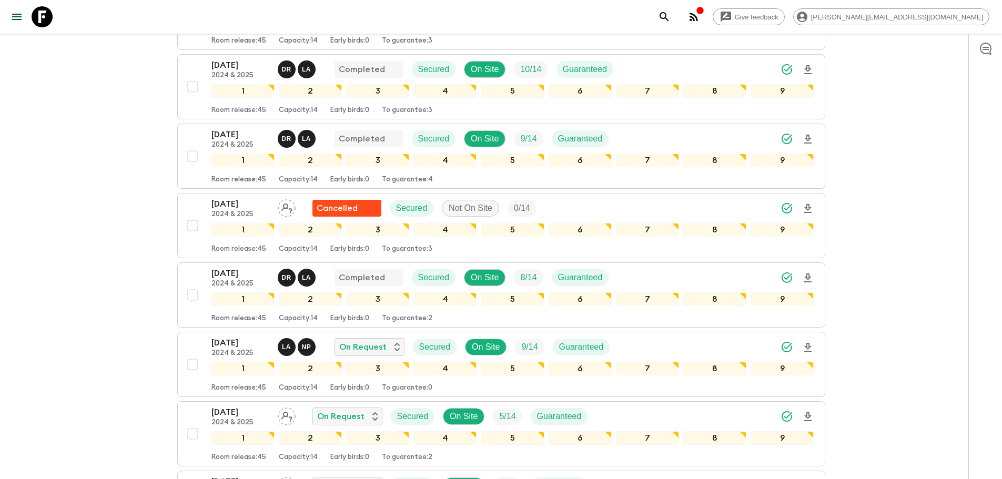
scroll to position [855, 0]
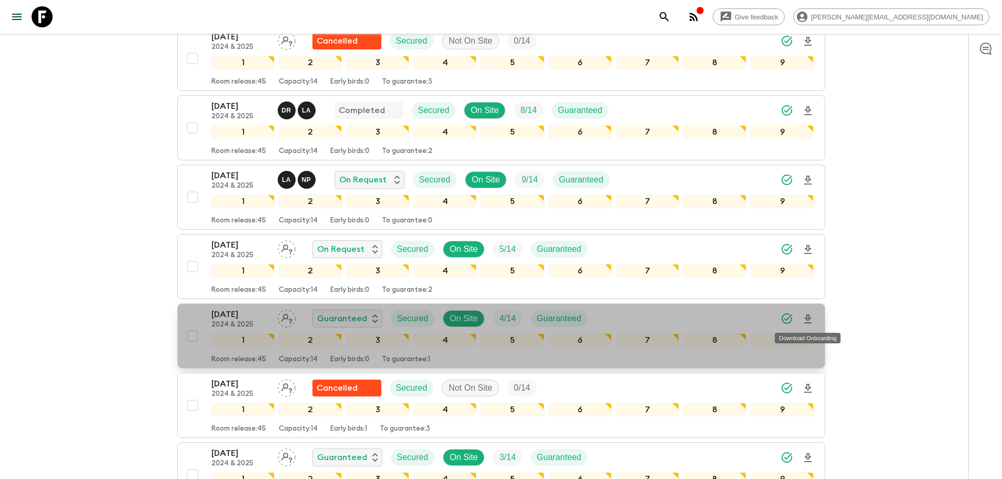
click at [804, 316] on icon "Download Onboarding" at bounding box center [808, 319] width 13 height 13
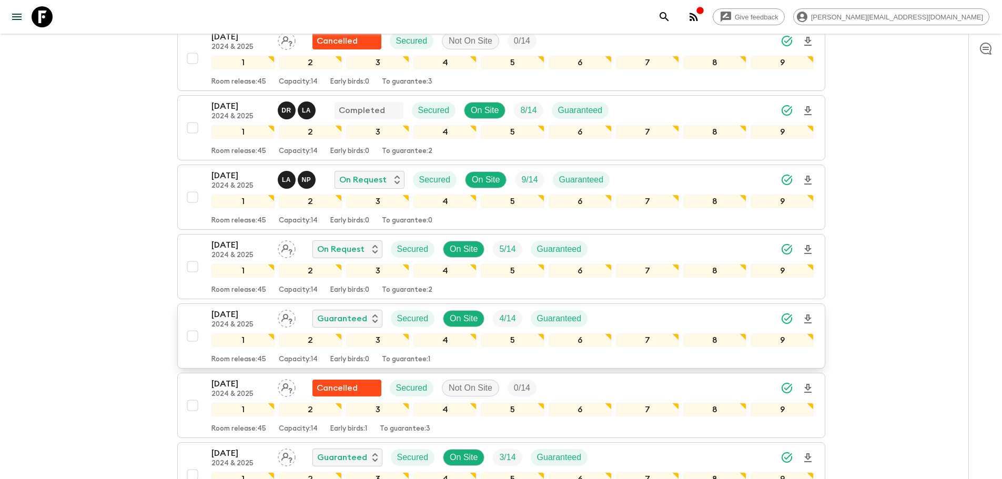
click at [48, 23] on icon at bounding box center [42, 16] width 21 height 21
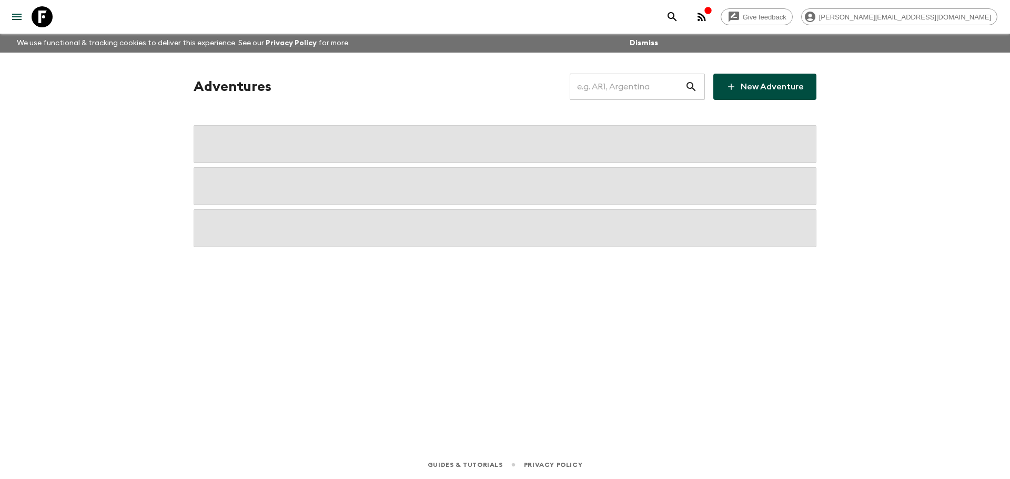
click at [650, 83] on input "text" at bounding box center [627, 86] width 115 height 29
type input "tr1"
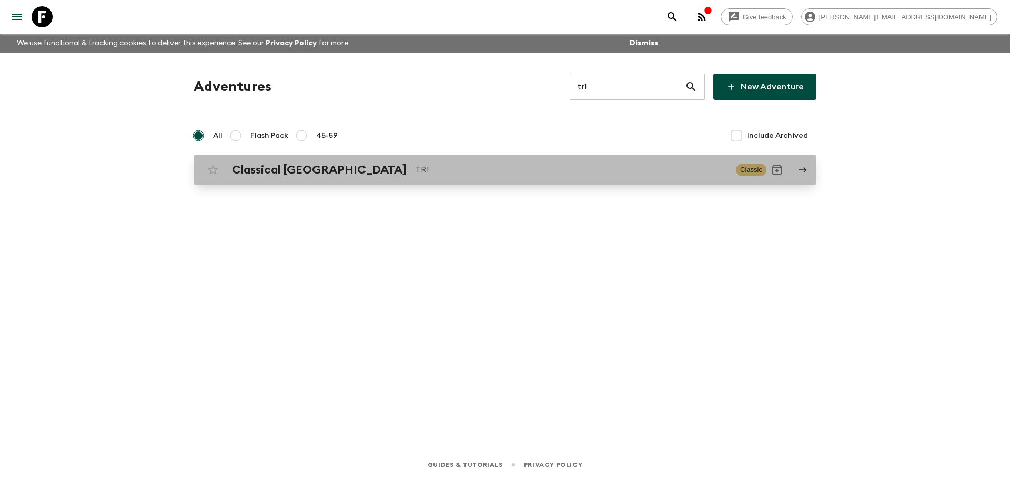
click at [527, 157] on link "Classical Türkiye TR1 Classic" at bounding box center [505, 170] width 623 height 31
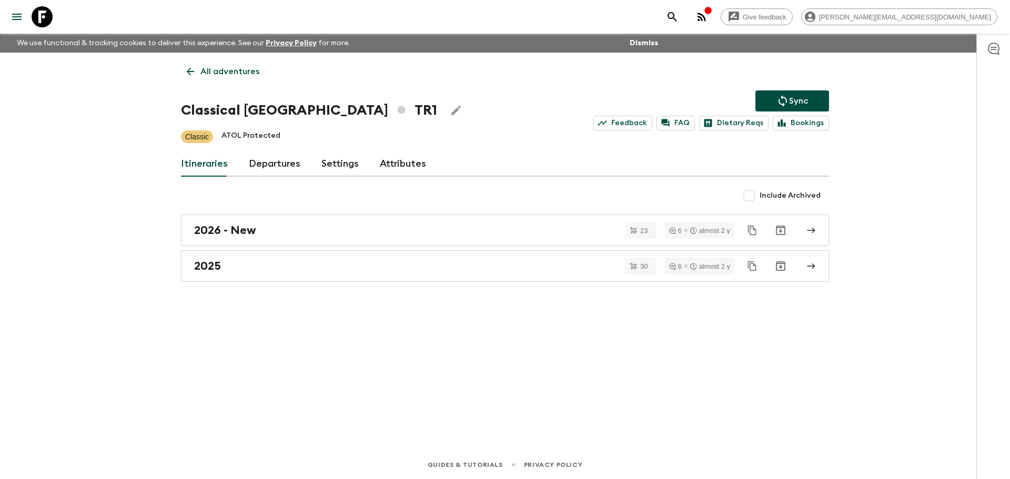
click at [288, 160] on link "Departures" at bounding box center [275, 163] width 52 height 25
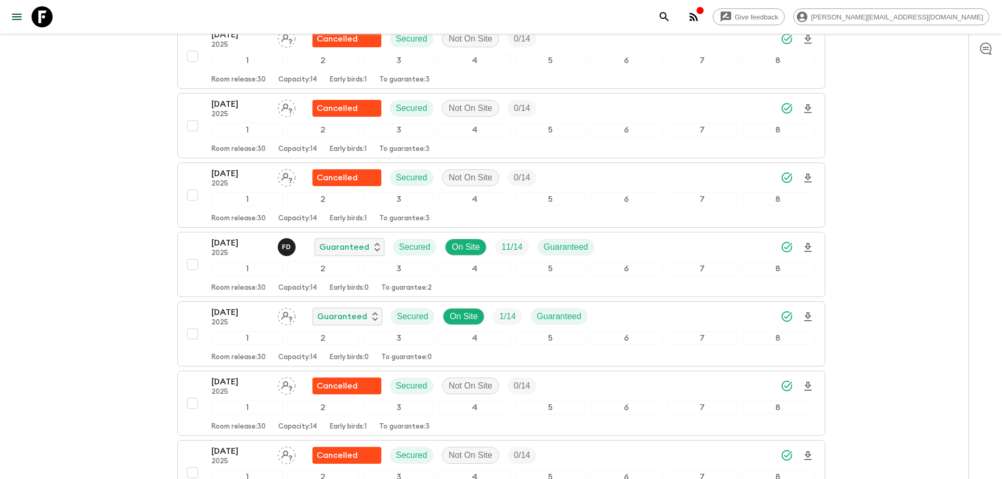
scroll to position [2935, 0]
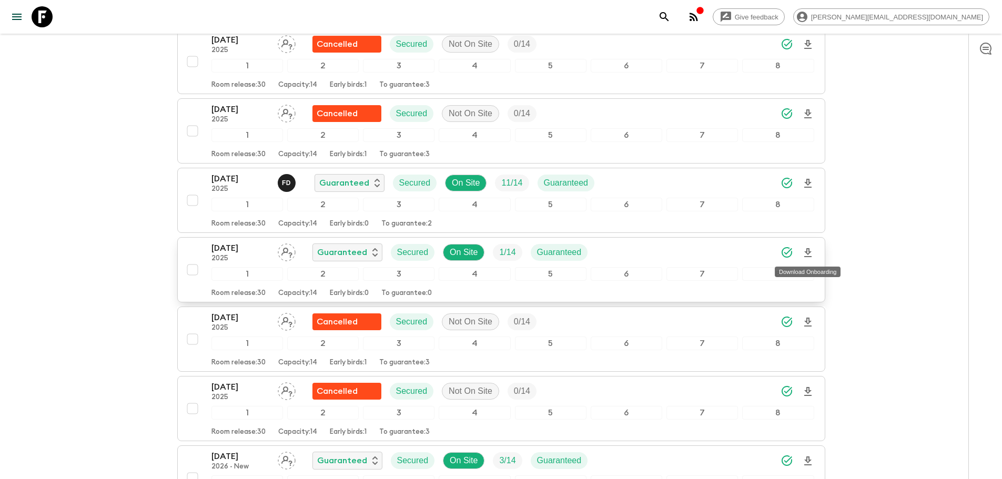
click at [804, 252] on icon "Download Onboarding" at bounding box center [808, 253] width 13 height 13
